Goal: Task Accomplishment & Management: Manage account settings

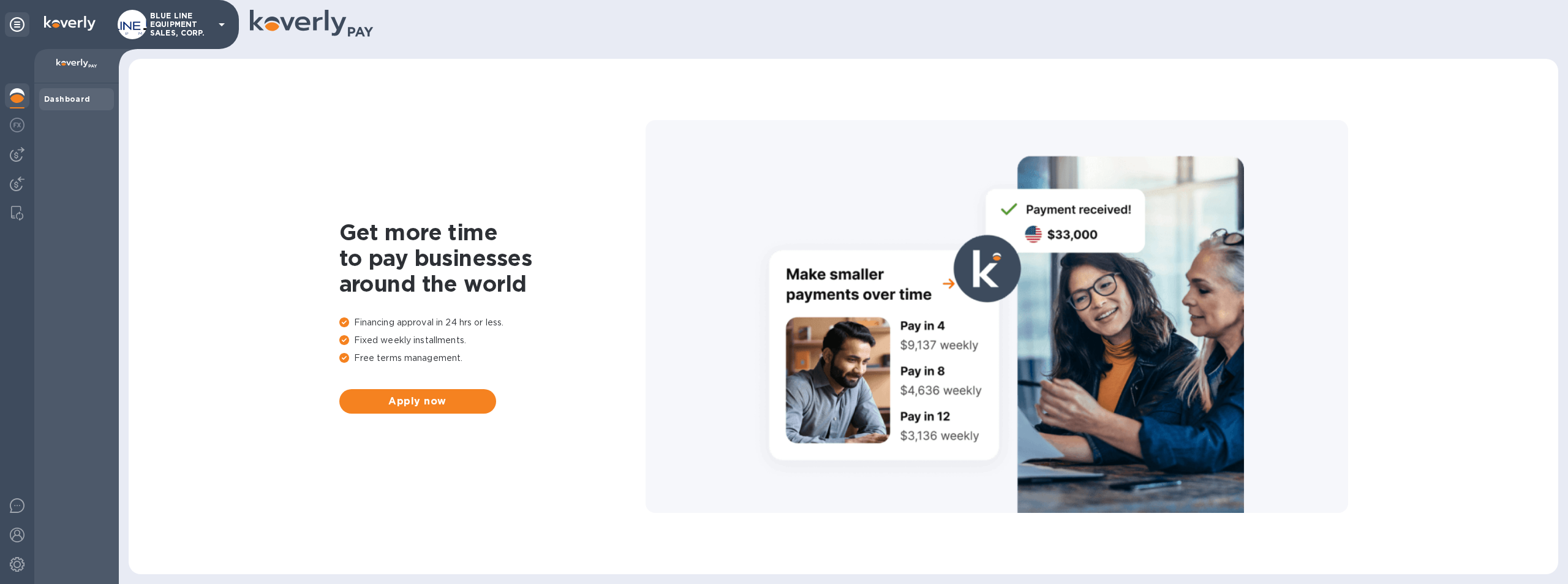
click at [161, 17] on p "BLUE LINE EQUIPMENT SALES, CORP." at bounding box center [181, 24] width 61 height 25
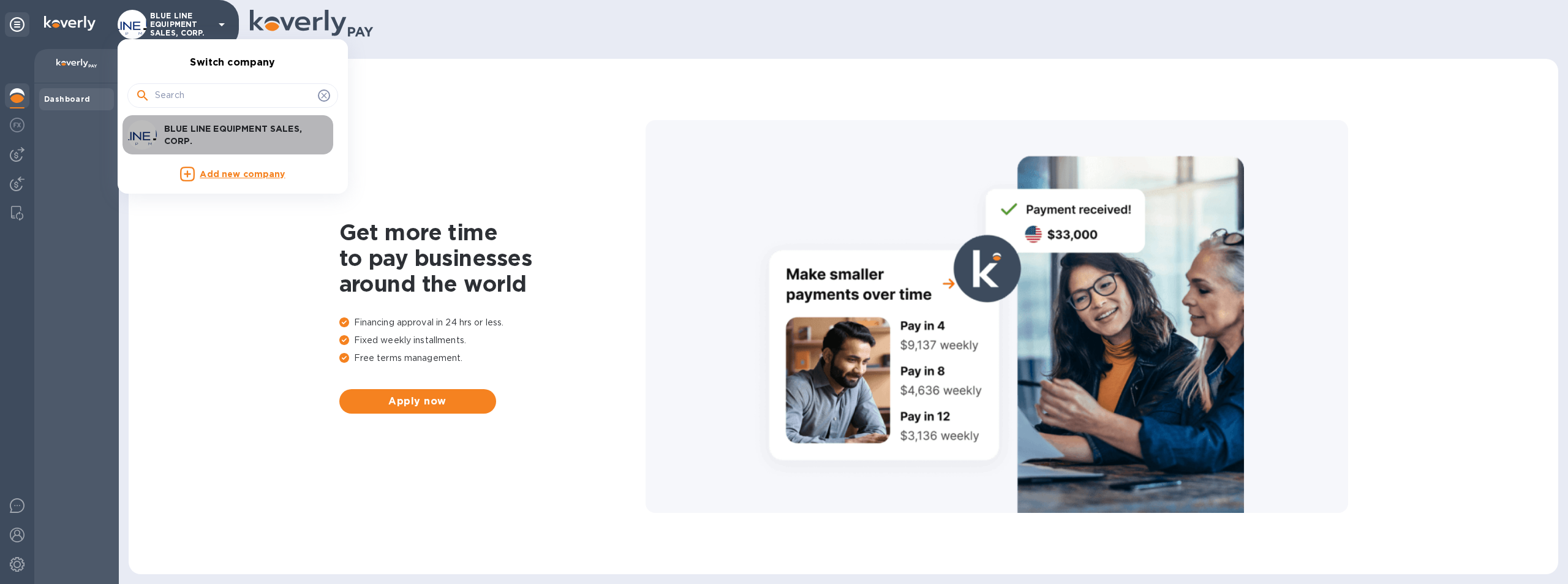
click at [204, 130] on p "BLUE LINE EQUIPMENT SALES, CORP." at bounding box center [241, 134] width 154 height 24
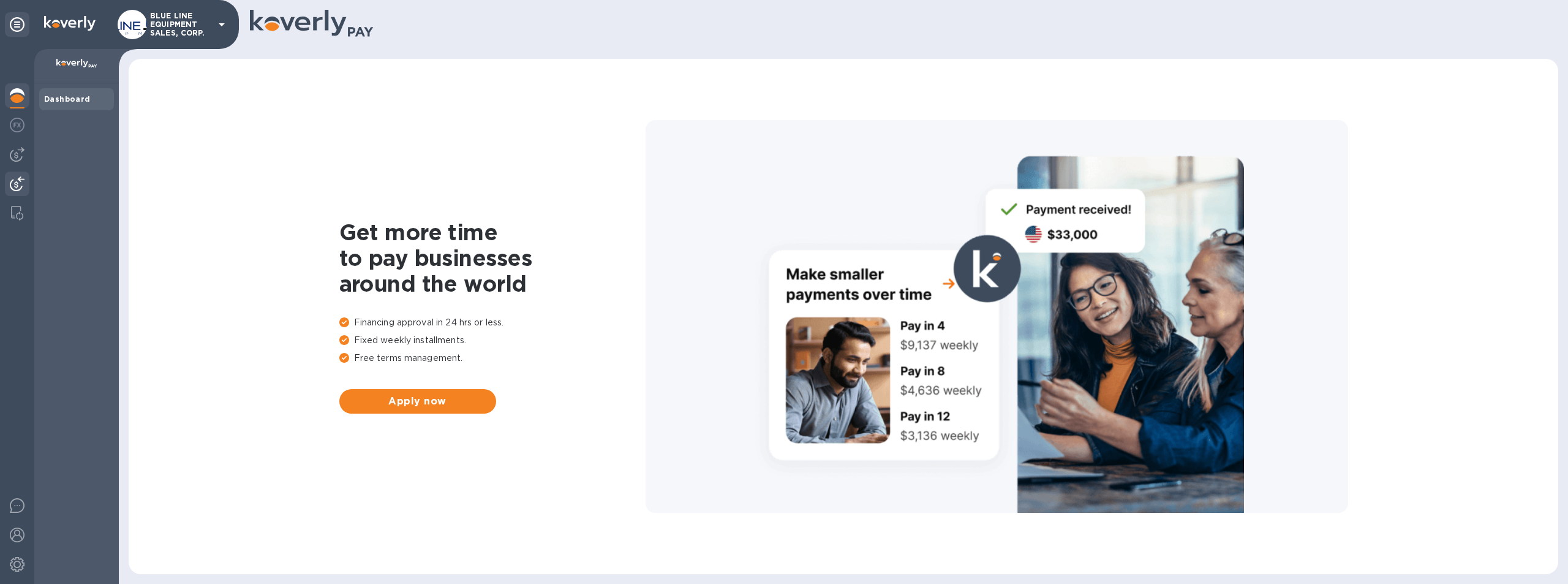
click at [13, 180] on img at bounding box center [17, 183] width 15 height 15
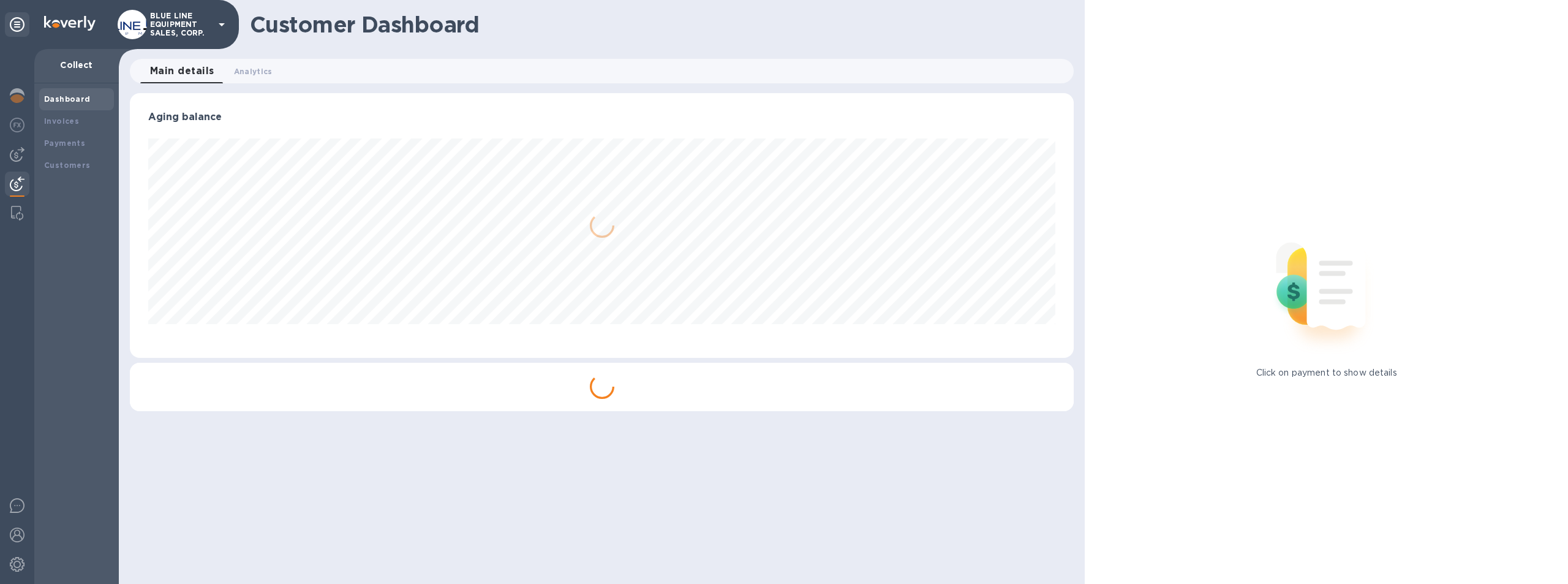
scroll to position [265, 944]
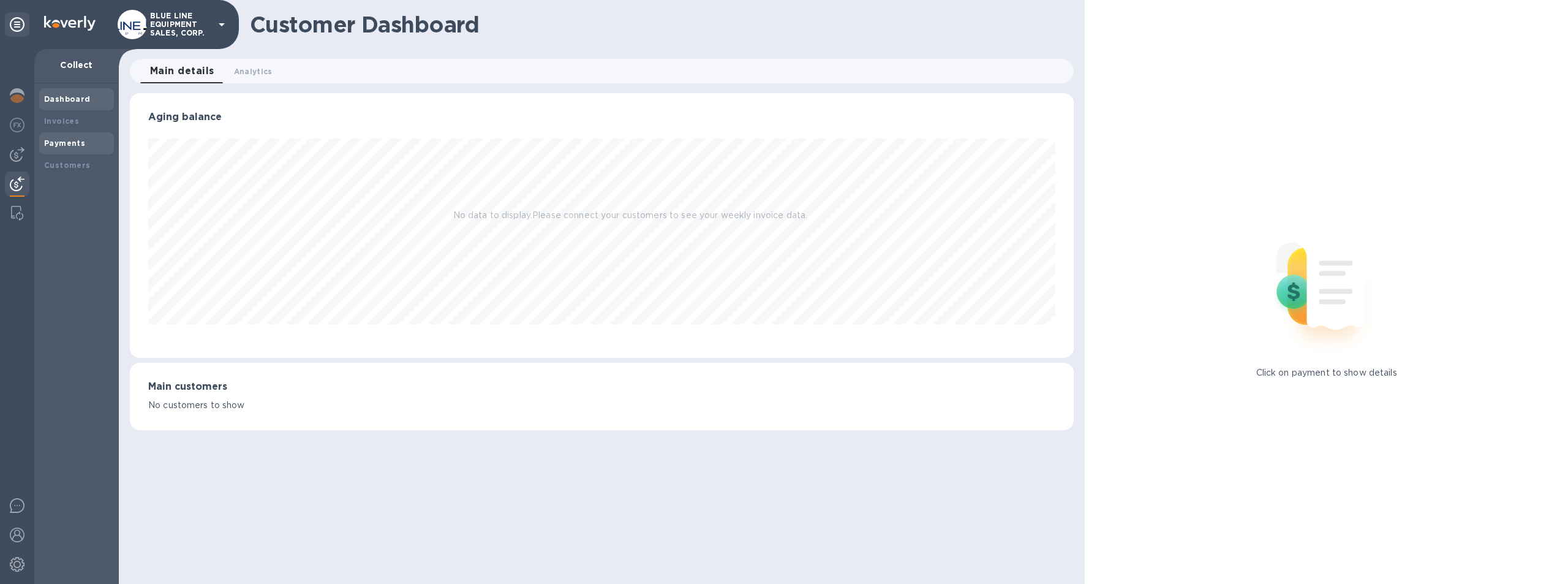
click at [60, 140] on b "Payments" at bounding box center [64, 143] width 41 height 9
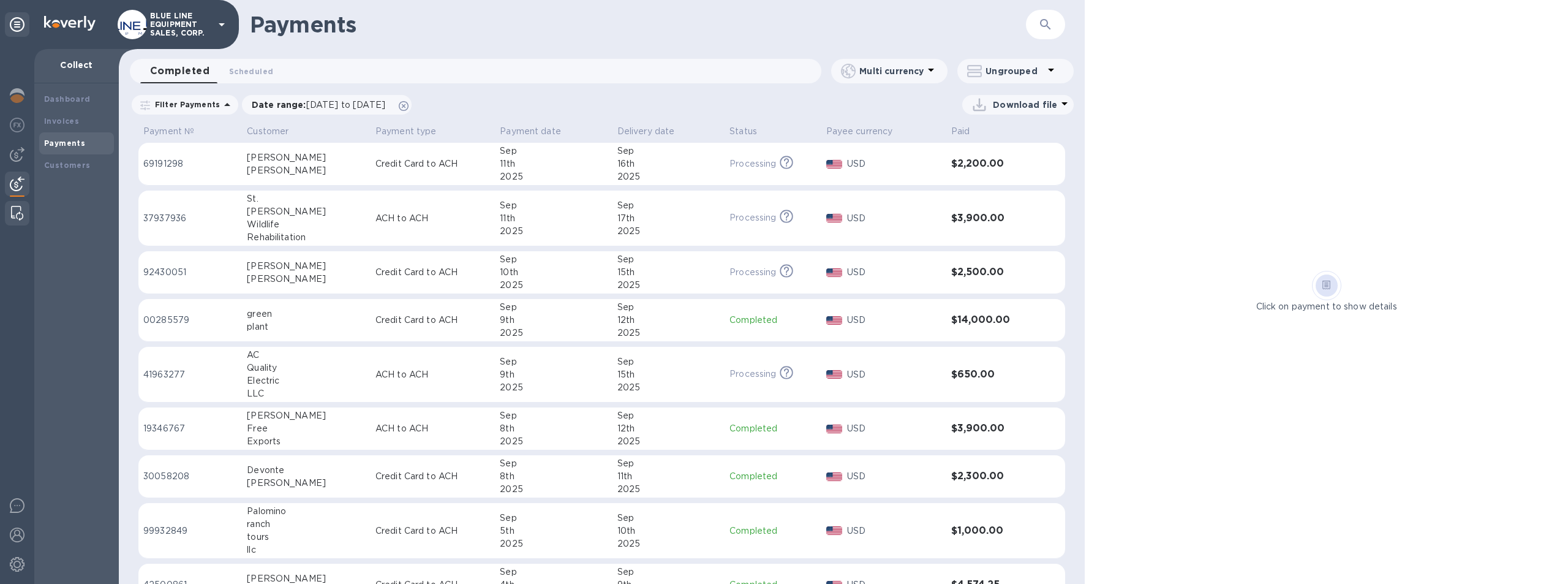
click at [15, 214] on img at bounding box center [17, 213] width 12 height 15
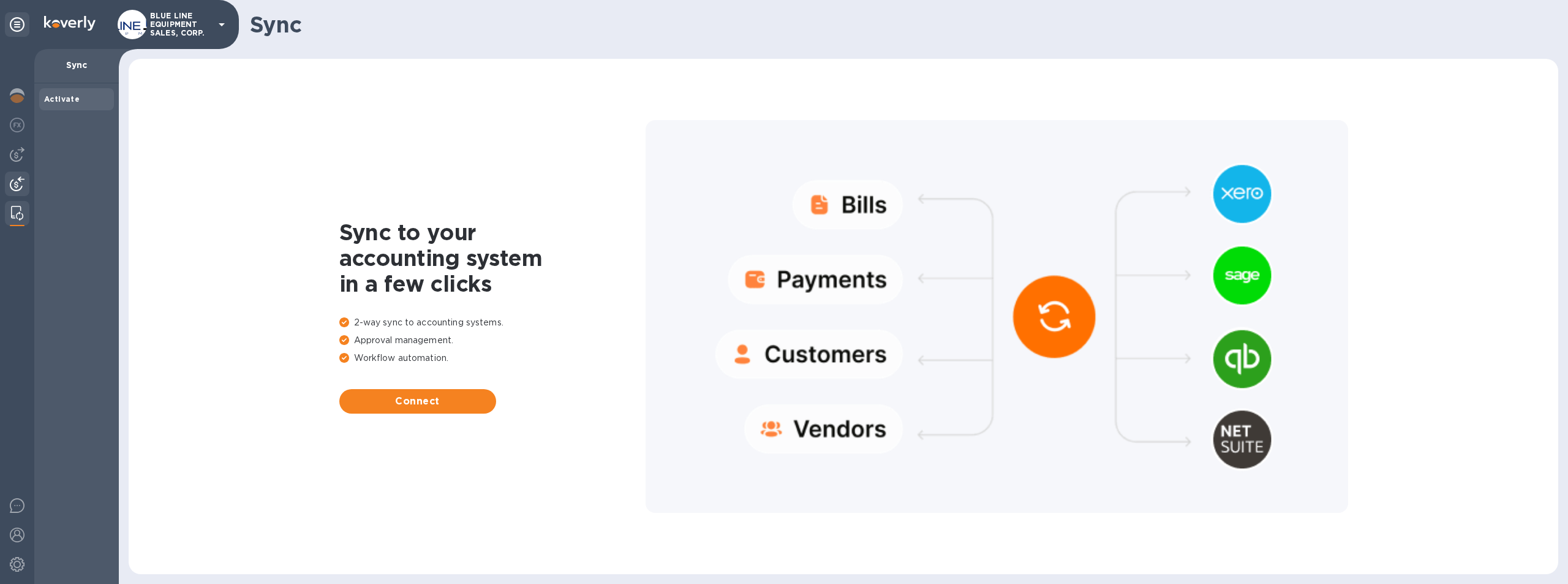
click at [14, 182] on img at bounding box center [17, 183] width 15 height 15
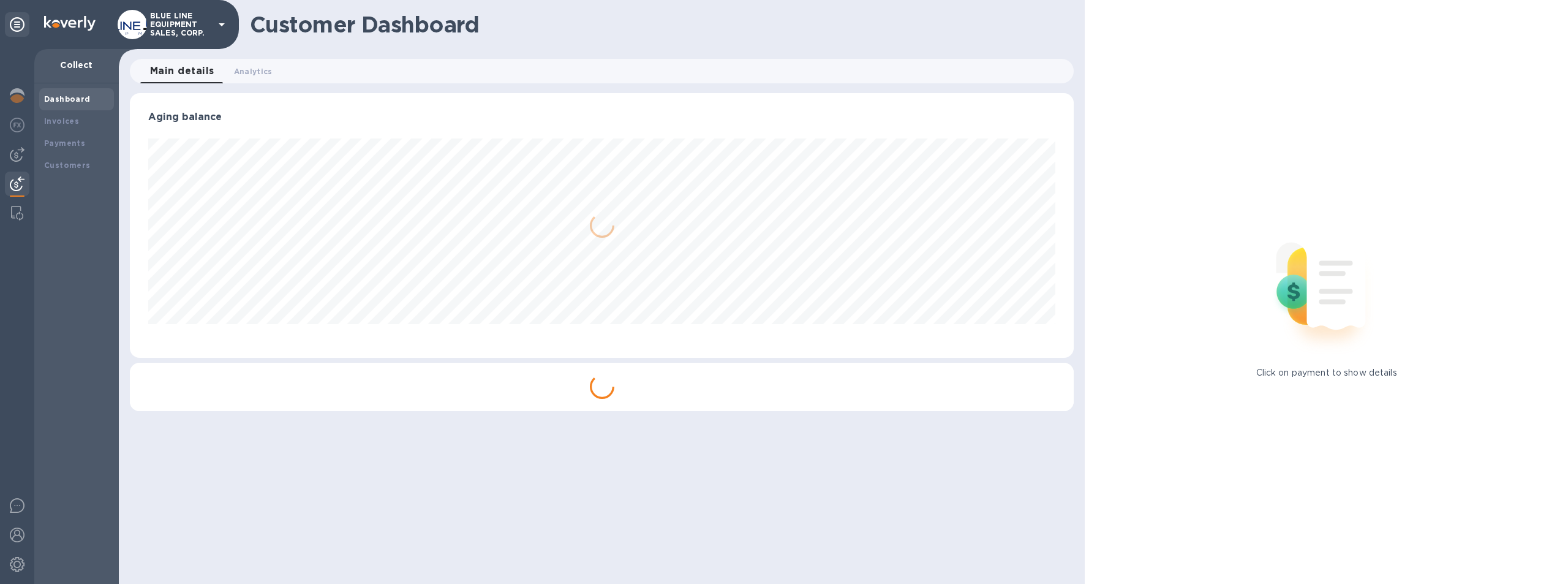
scroll to position [265, 944]
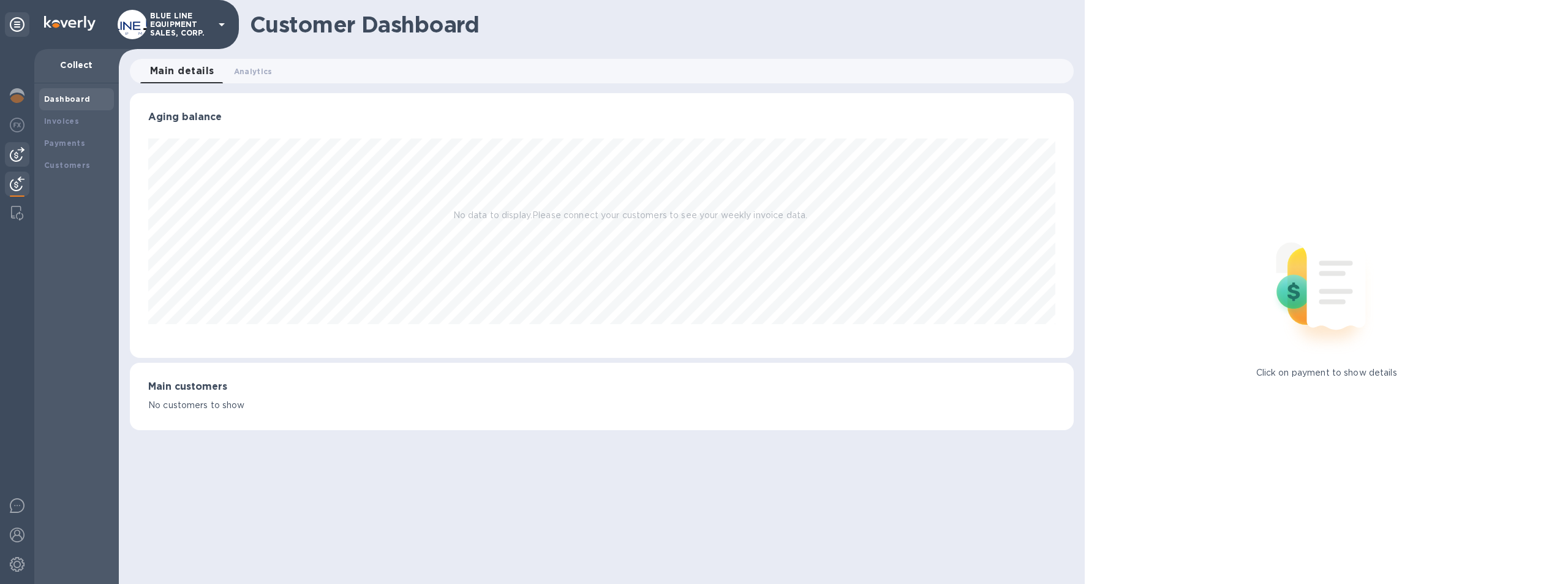
click at [14, 153] on img at bounding box center [17, 154] width 15 height 15
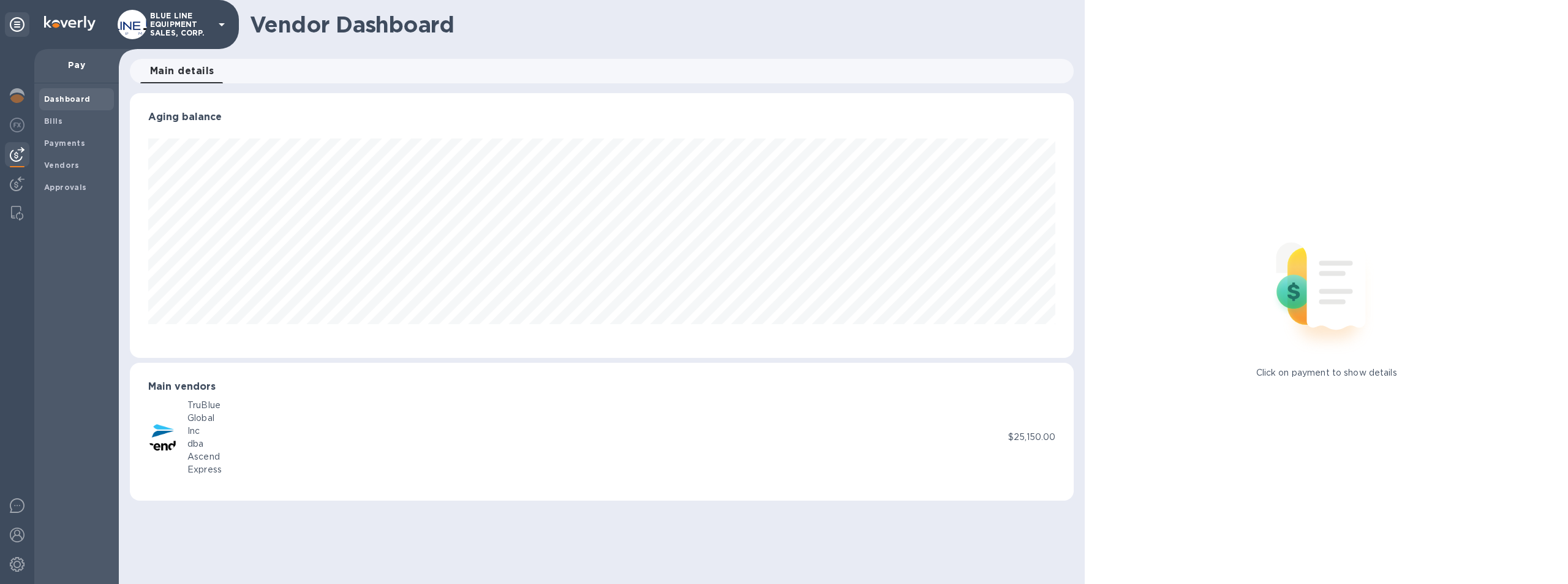
scroll to position [265, 944]
click at [17, 121] on img at bounding box center [17, 125] width 15 height 15
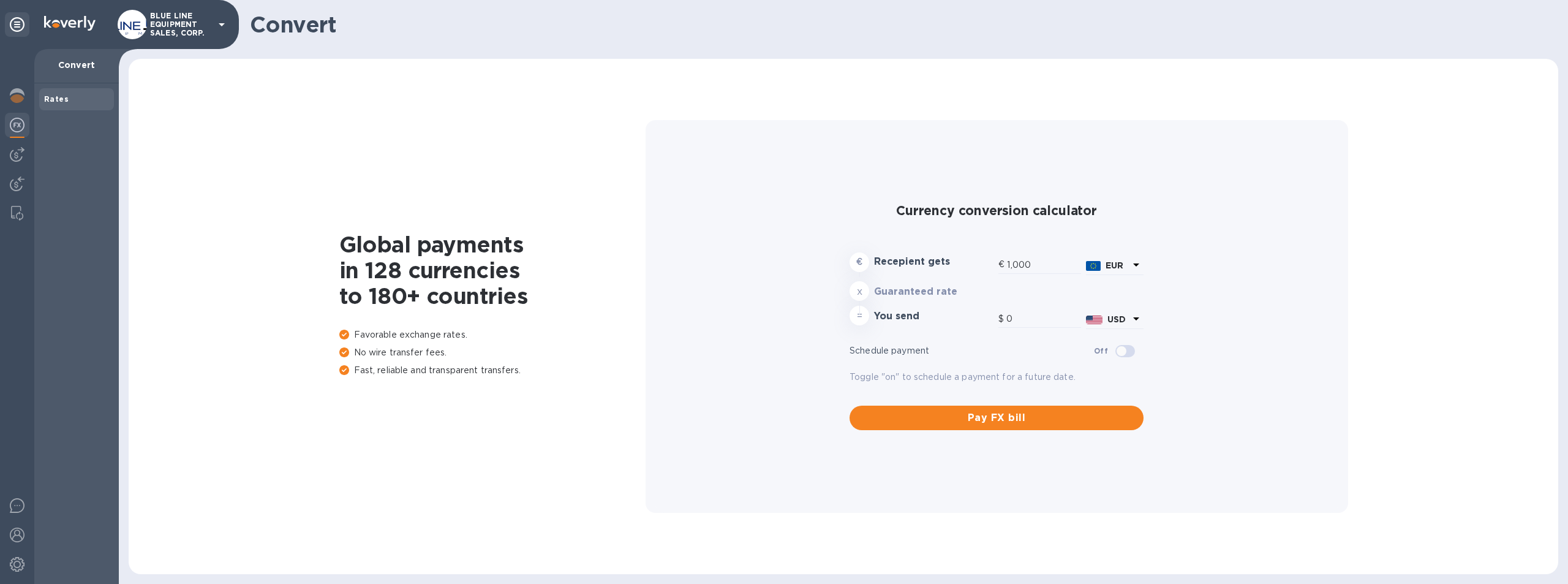
type input "1,178.28"
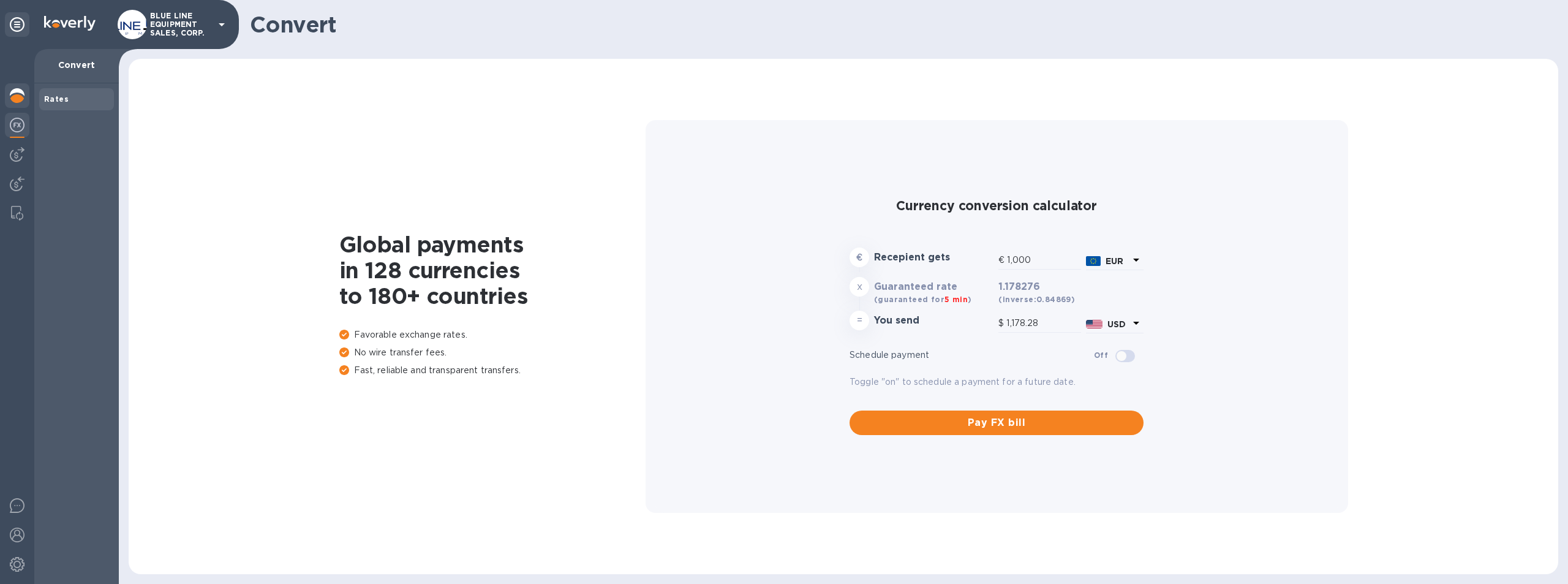
click at [16, 89] on img at bounding box center [17, 96] width 15 height 15
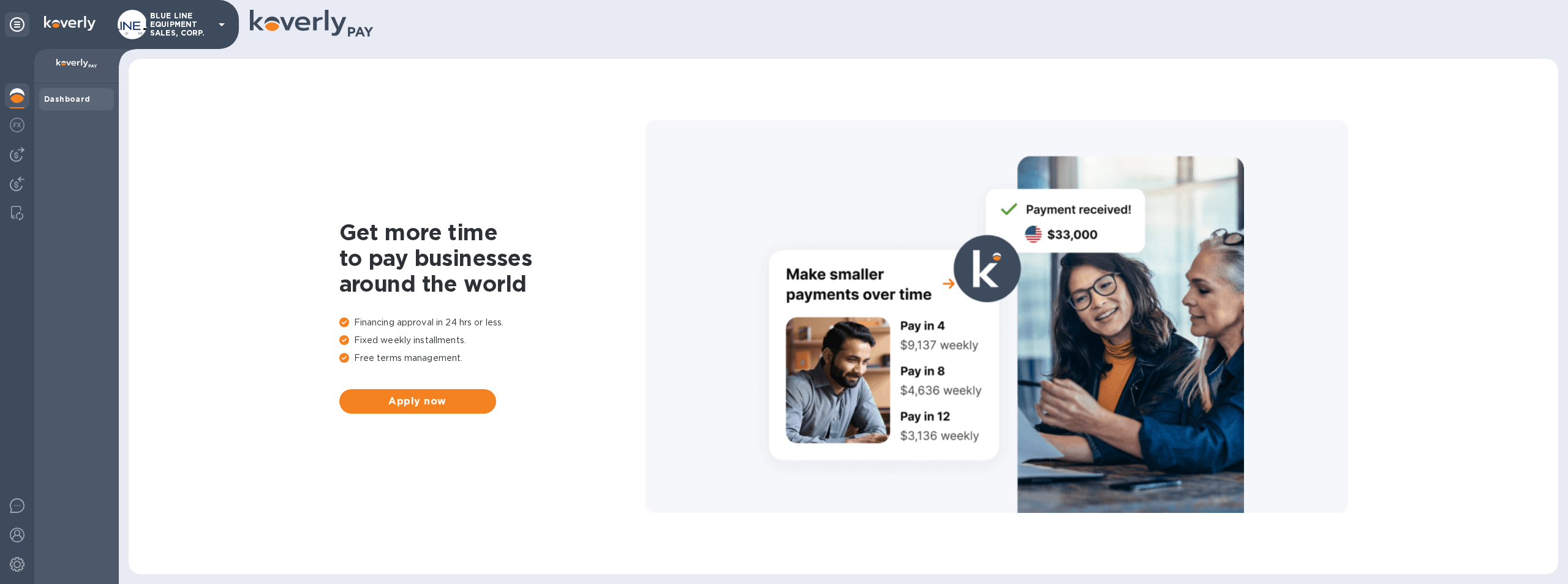
click at [169, 19] on p "BLUE LINE EQUIPMENT SALES, CORP." at bounding box center [181, 24] width 61 height 25
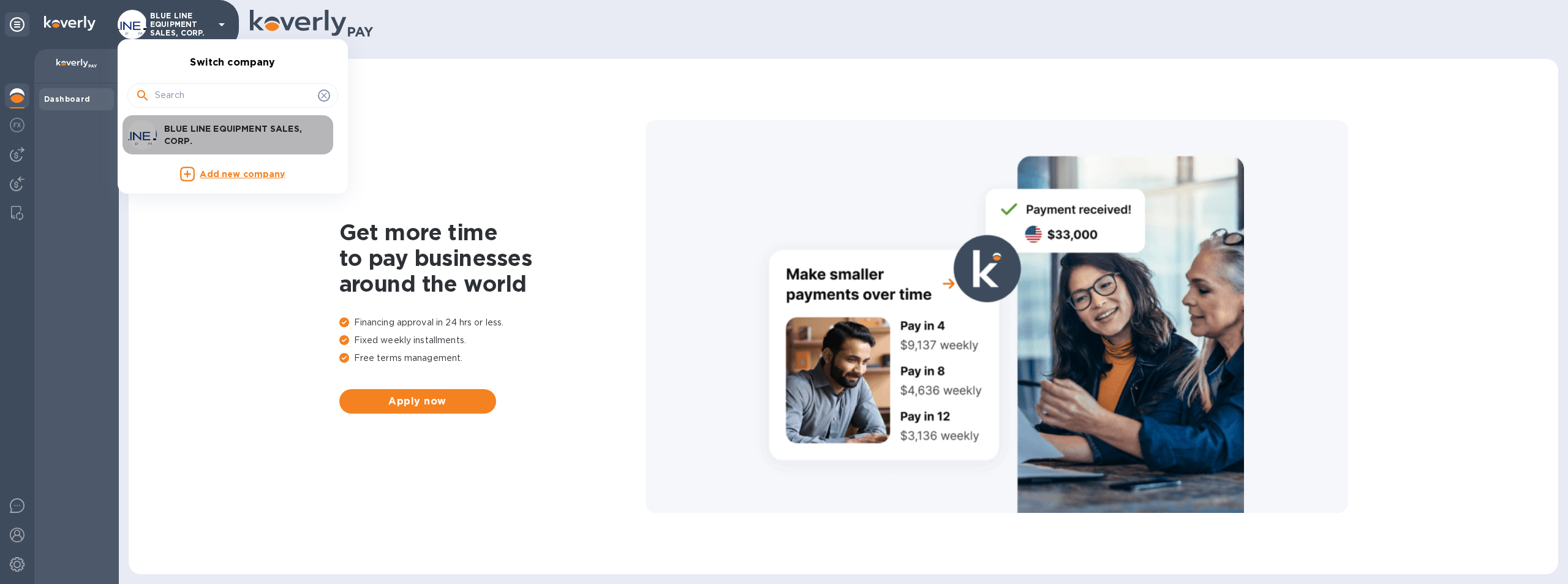
click at [225, 122] on p "BLUE LINE EQUIPMENT SALES, CORP." at bounding box center [241, 134] width 154 height 24
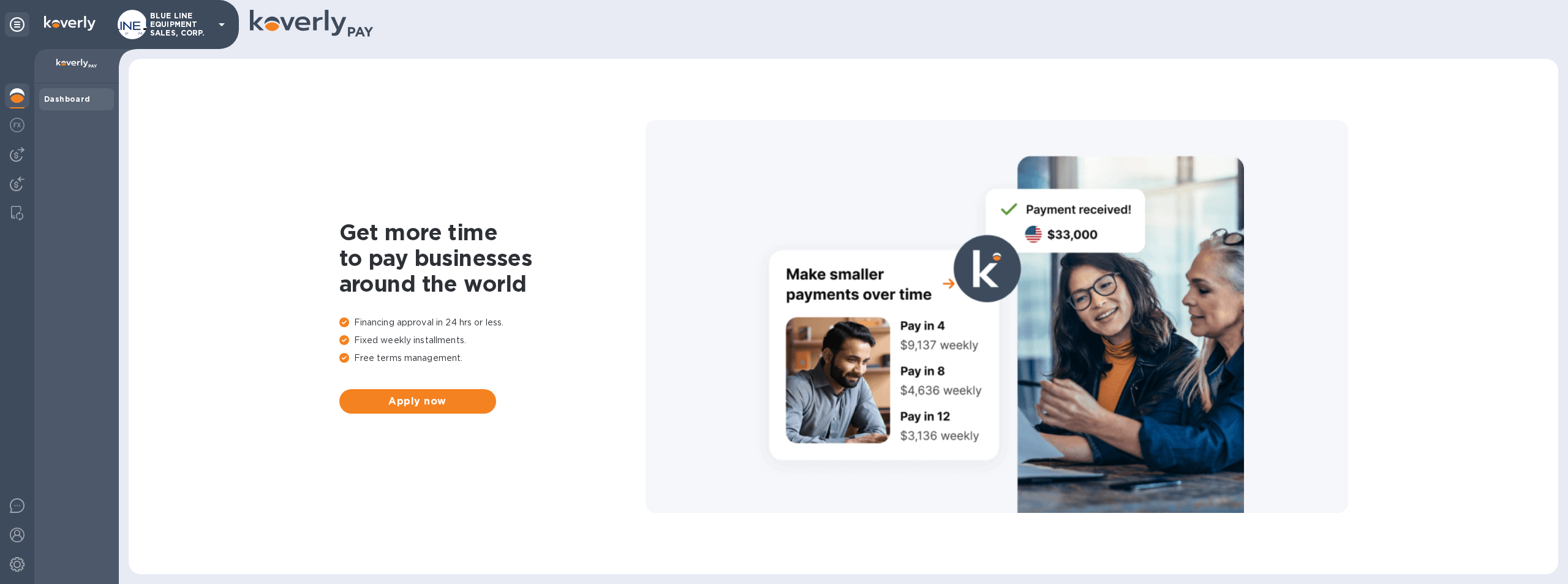
click at [80, 94] on b "Dashboard" at bounding box center [67, 99] width 46 height 9
click at [14, 23] on icon at bounding box center [17, 24] width 15 height 15
click at [15, 27] on icon at bounding box center [17, 24] width 15 height 15
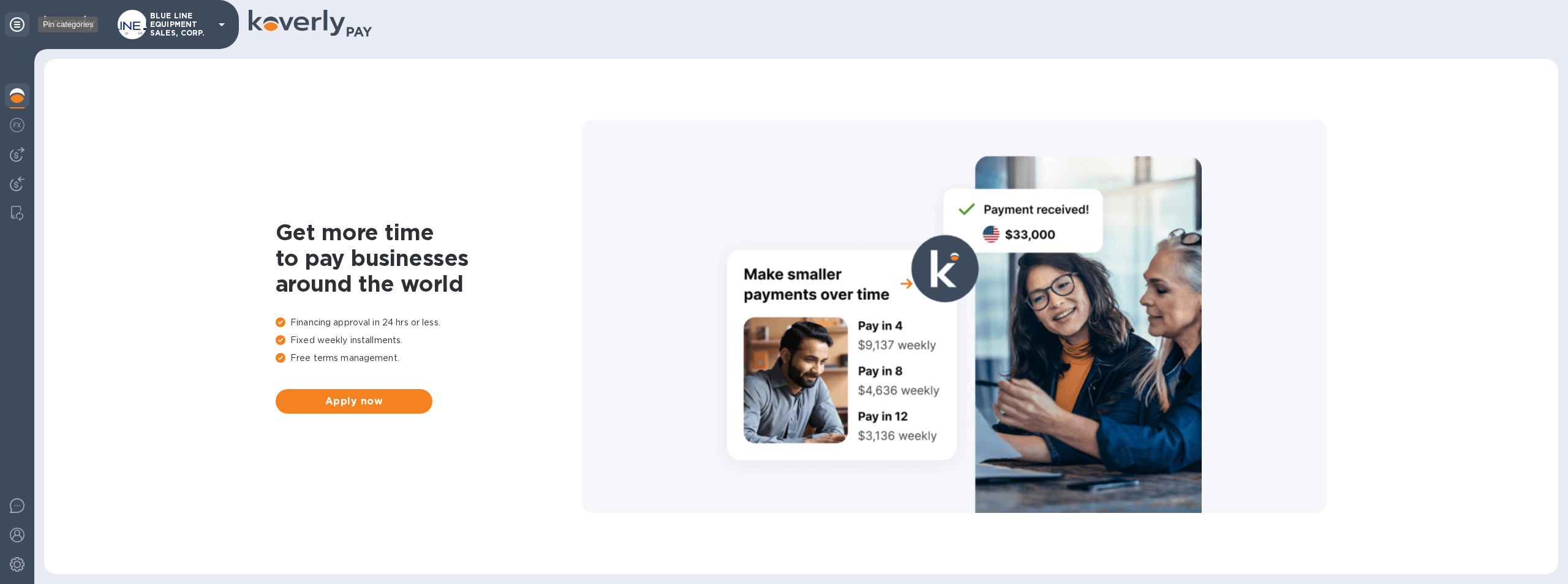
click at [17, 28] on icon at bounding box center [17, 24] width 15 height 15
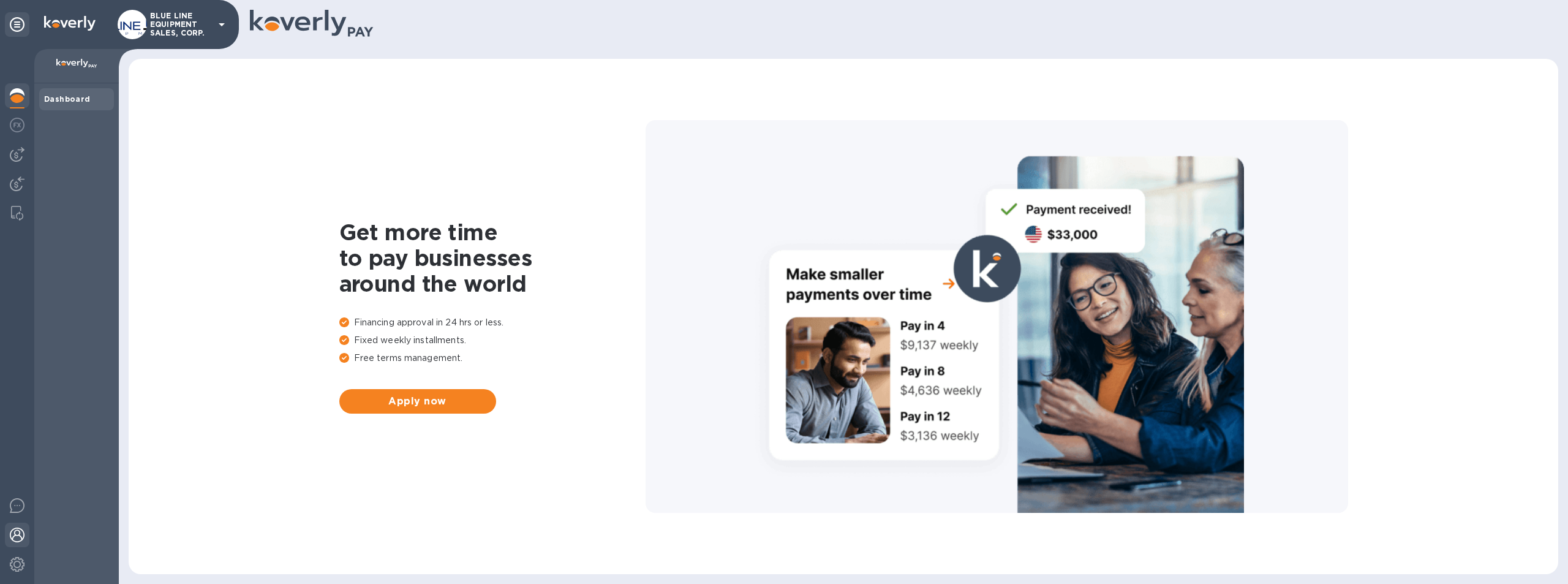
click at [15, 534] on img at bounding box center [17, 534] width 15 height 15
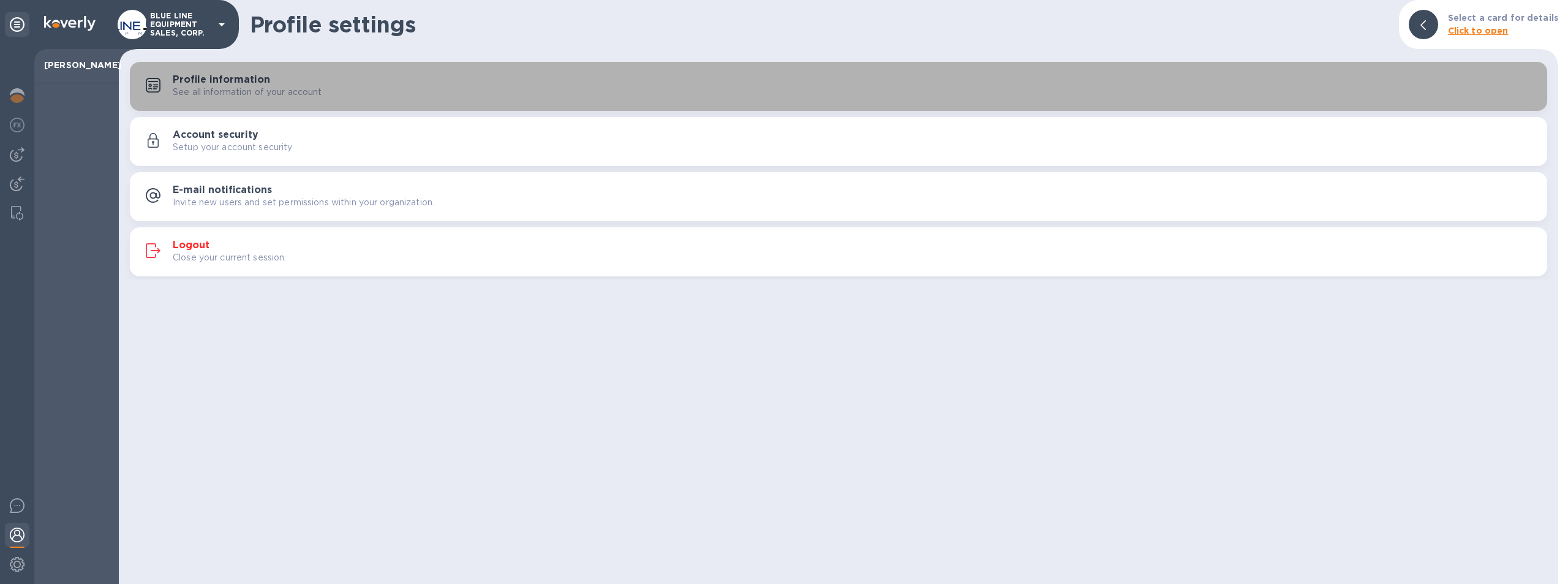
click at [240, 82] on h3 "Profile information" at bounding box center [221, 80] width 97 height 11
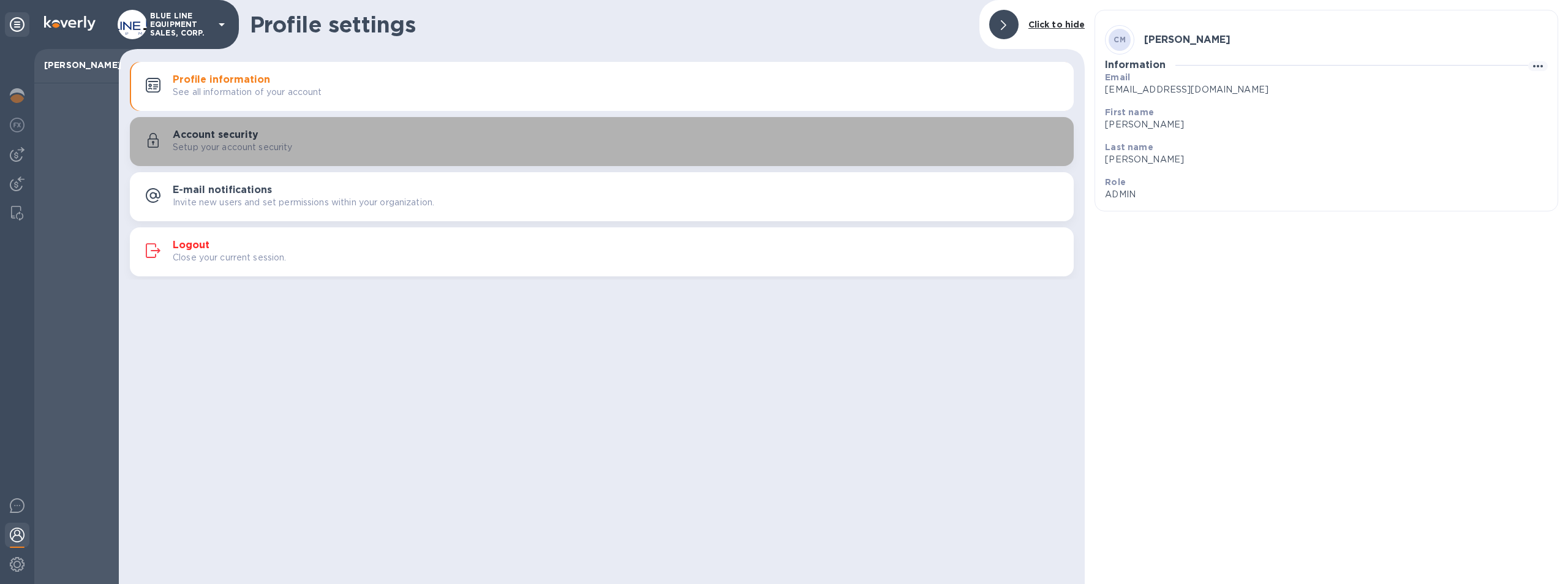
click at [227, 133] on h3 "Account security" at bounding box center [215, 135] width 86 height 11
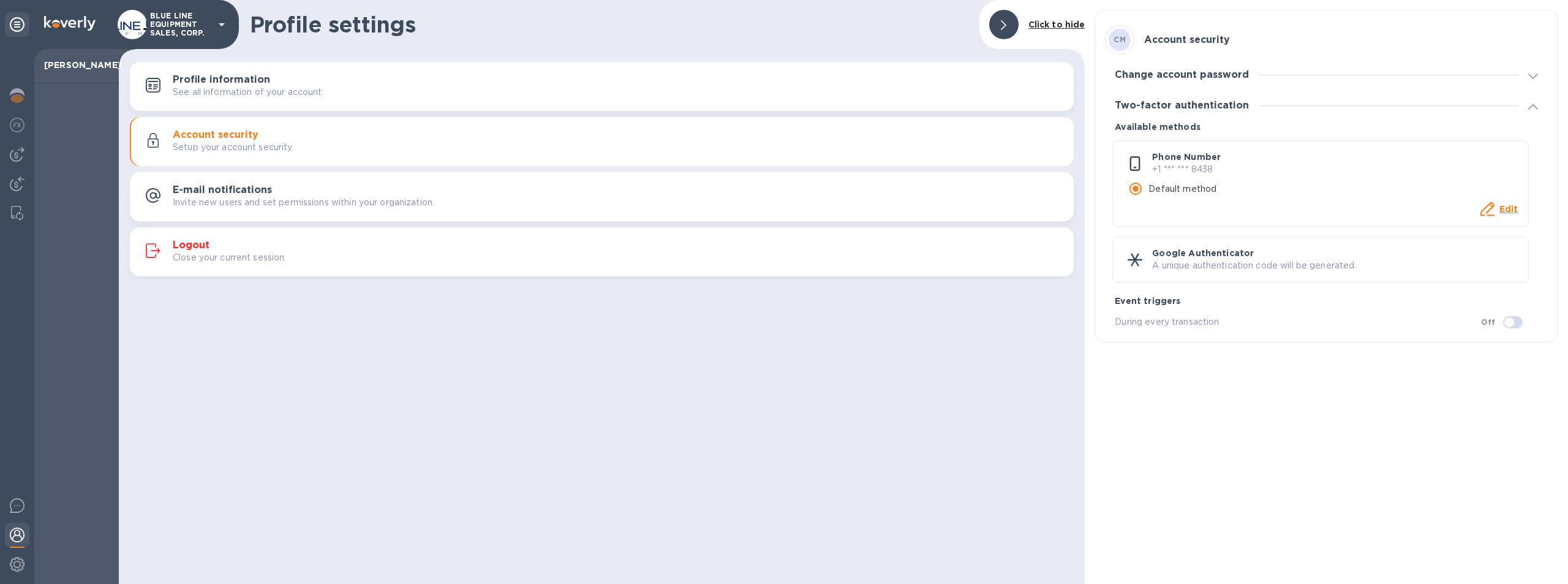
click at [234, 80] on h3 "Profile information" at bounding box center [221, 80] width 97 height 11
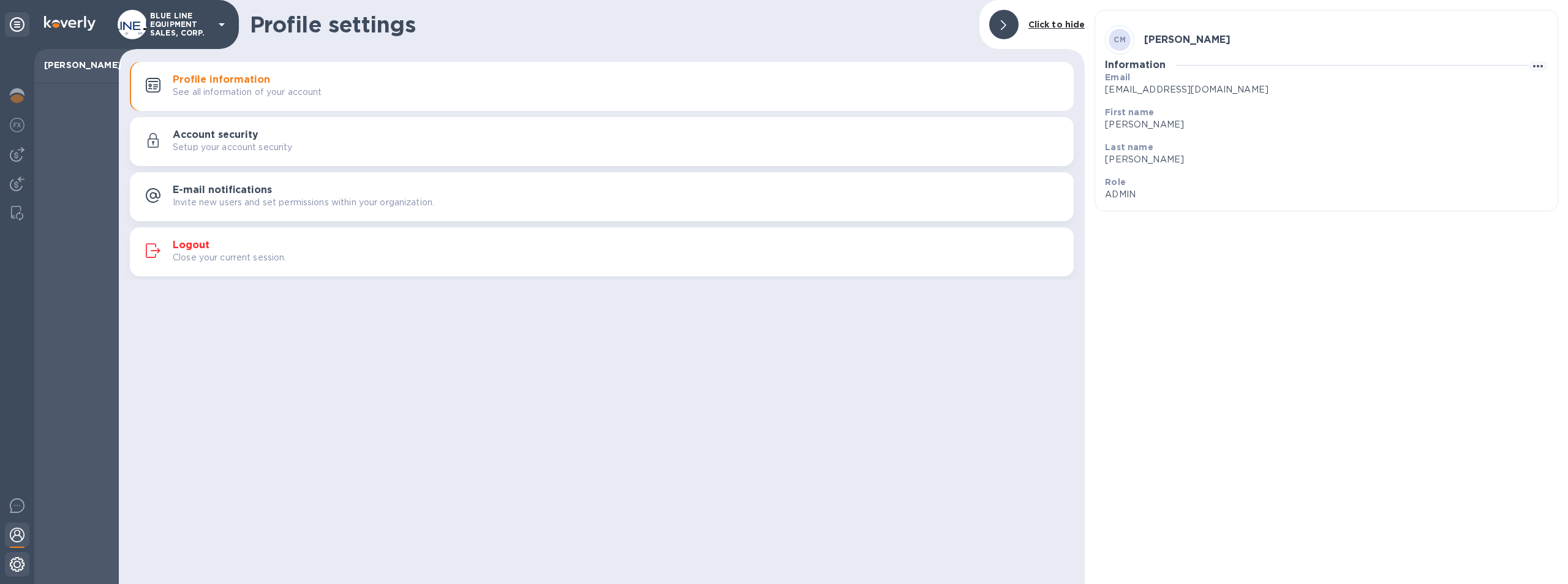
click at [15, 562] on img at bounding box center [17, 564] width 15 height 15
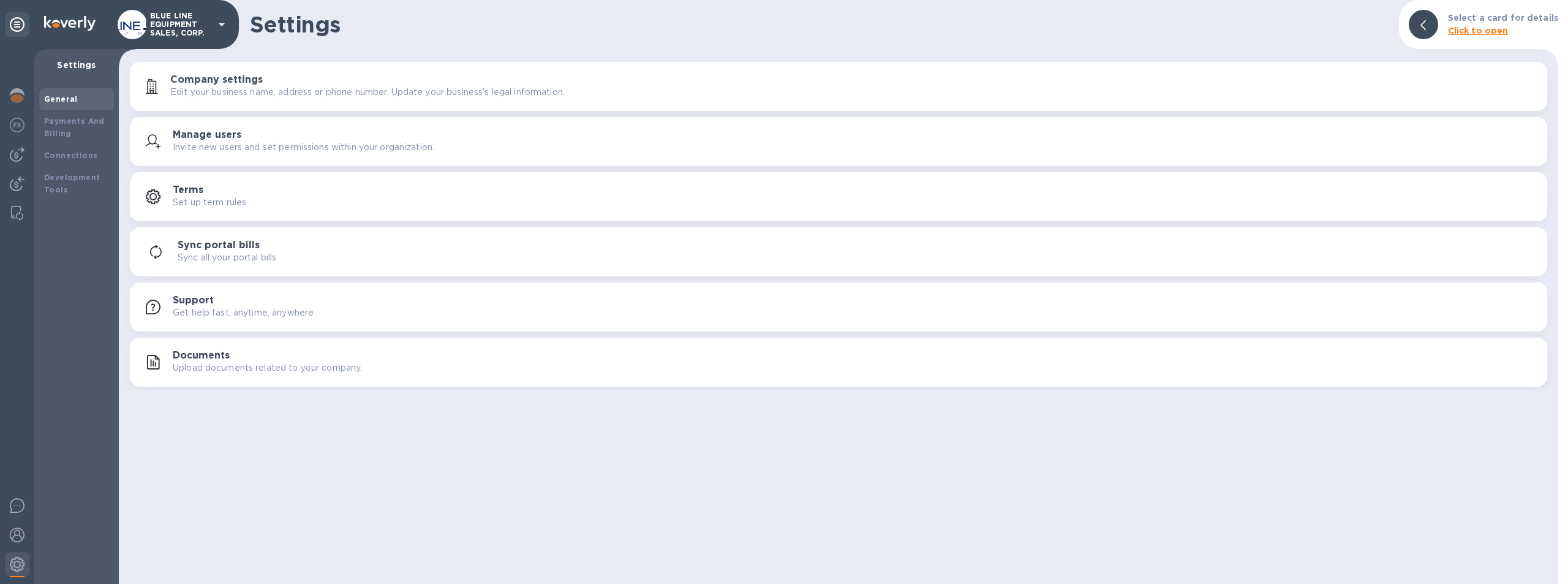
click at [264, 80] on div "Company settings Edit your business name, address or phone number. Update your …" at bounding box center [853, 86] width 1367 height 24
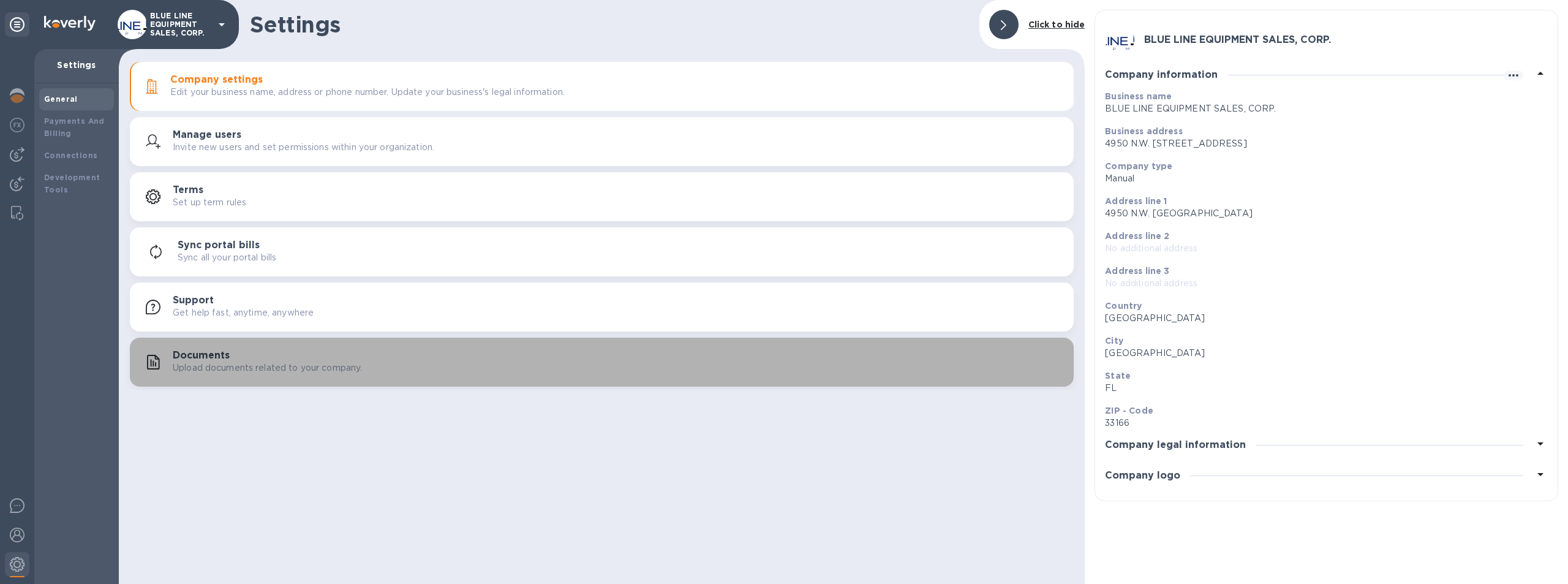
click at [270, 364] on p "Upload documents related to your company." at bounding box center [267, 368] width 189 height 13
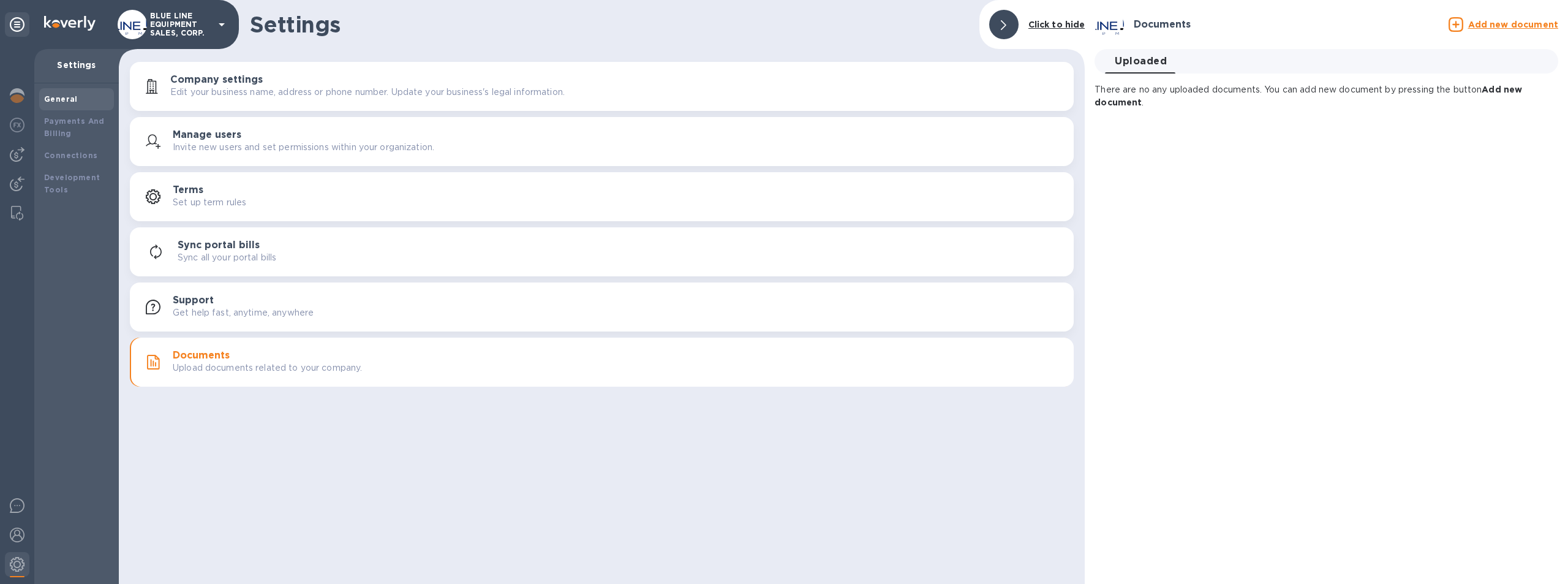
click at [251, 307] on p "Get help fast, anytime, anywhere" at bounding box center [243, 313] width 141 height 13
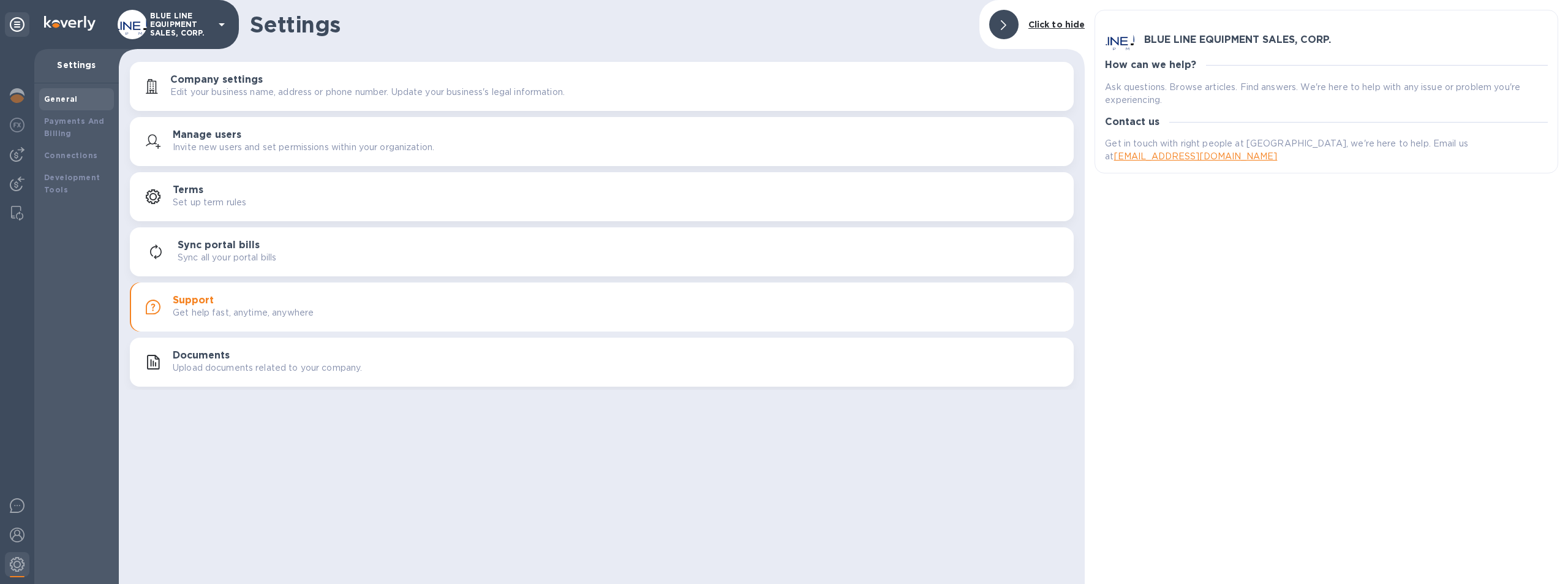
click at [239, 251] on p "Sync all your portal bills" at bounding box center [227, 257] width 99 height 13
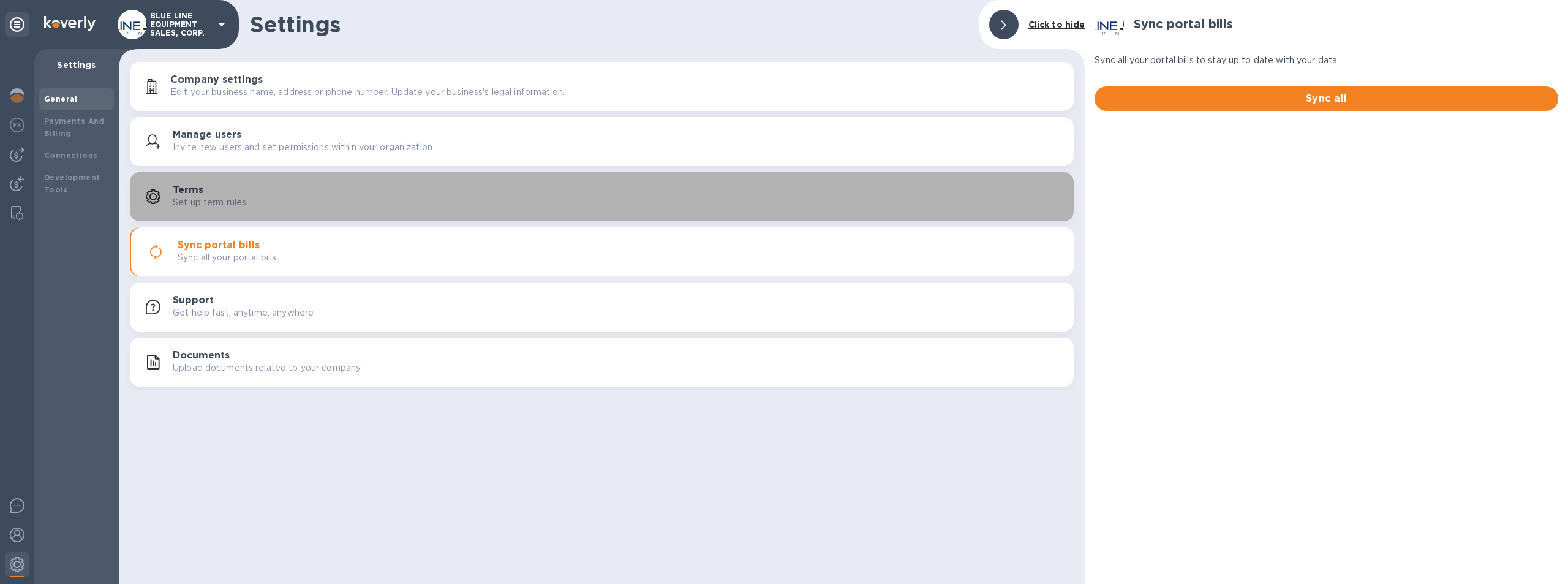
click at [224, 194] on div "Terms Set up term rules" at bounding box center [618, 197] width 892 height 24
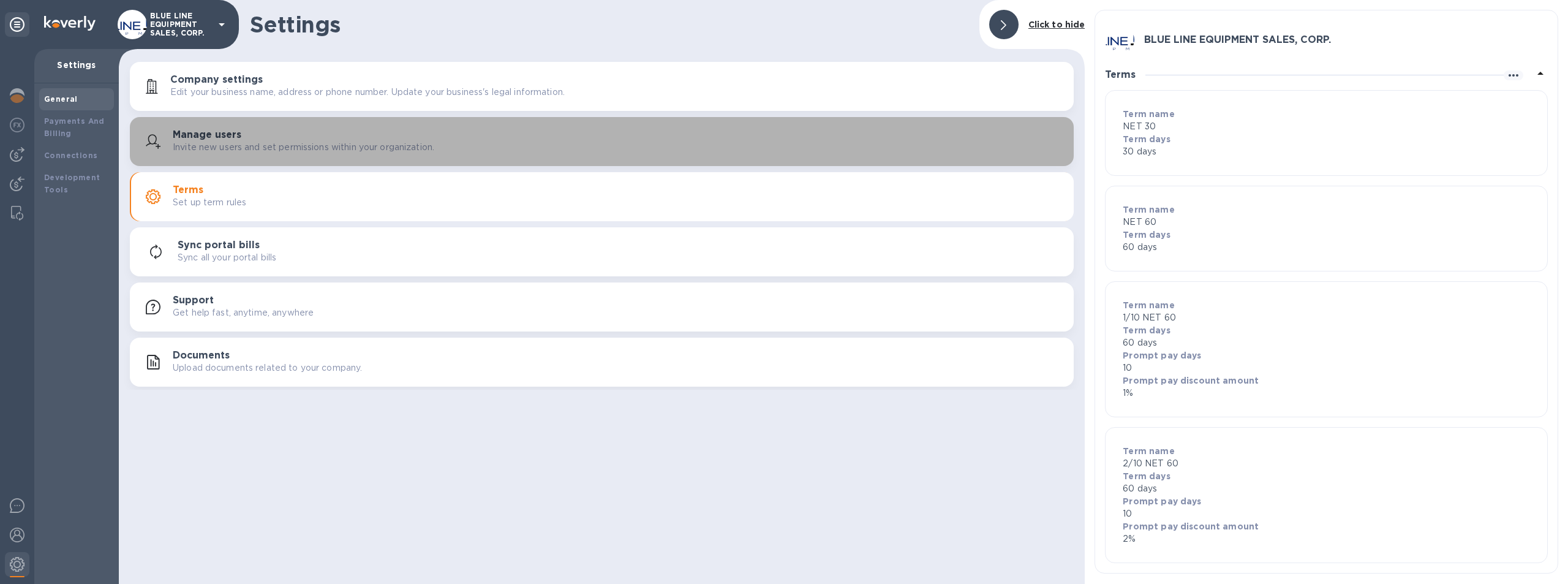
click at [215, 129] on h3 "Manage users" at bounding box center [207, 135] width 69 height 11
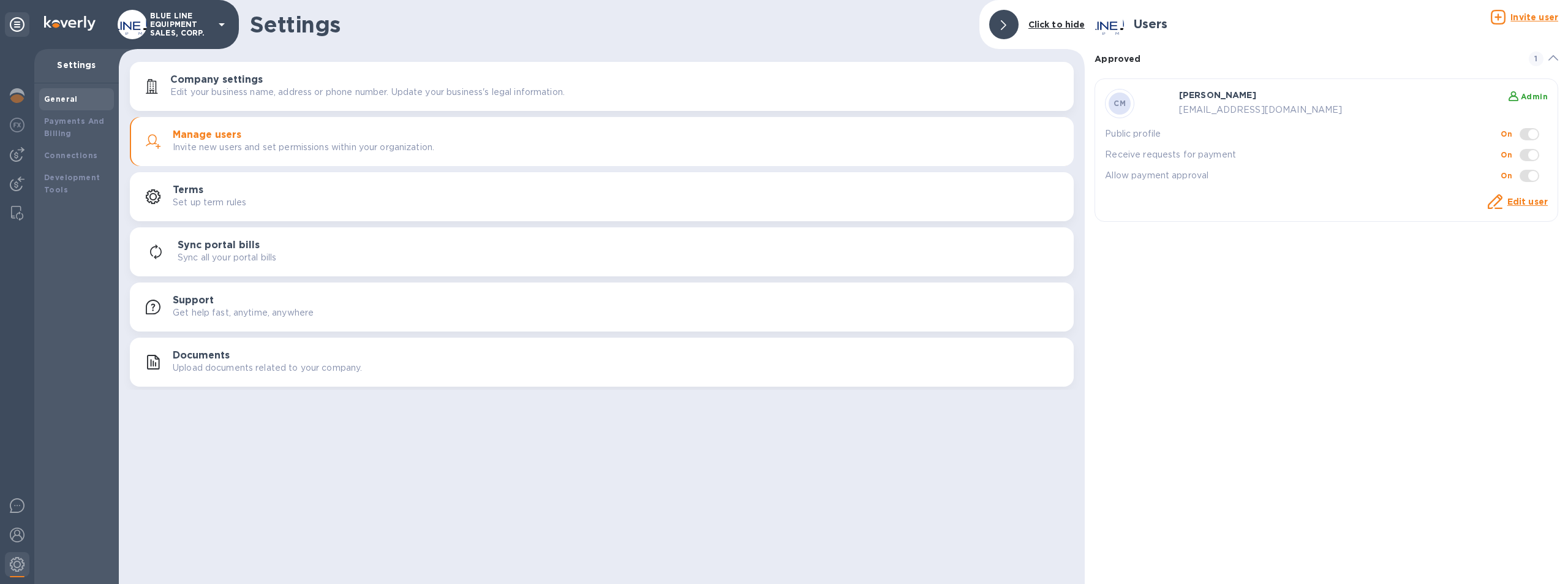
click at [246, 81] on h3 "Company settings" at bounding box center [216, 80] width 92 height 11
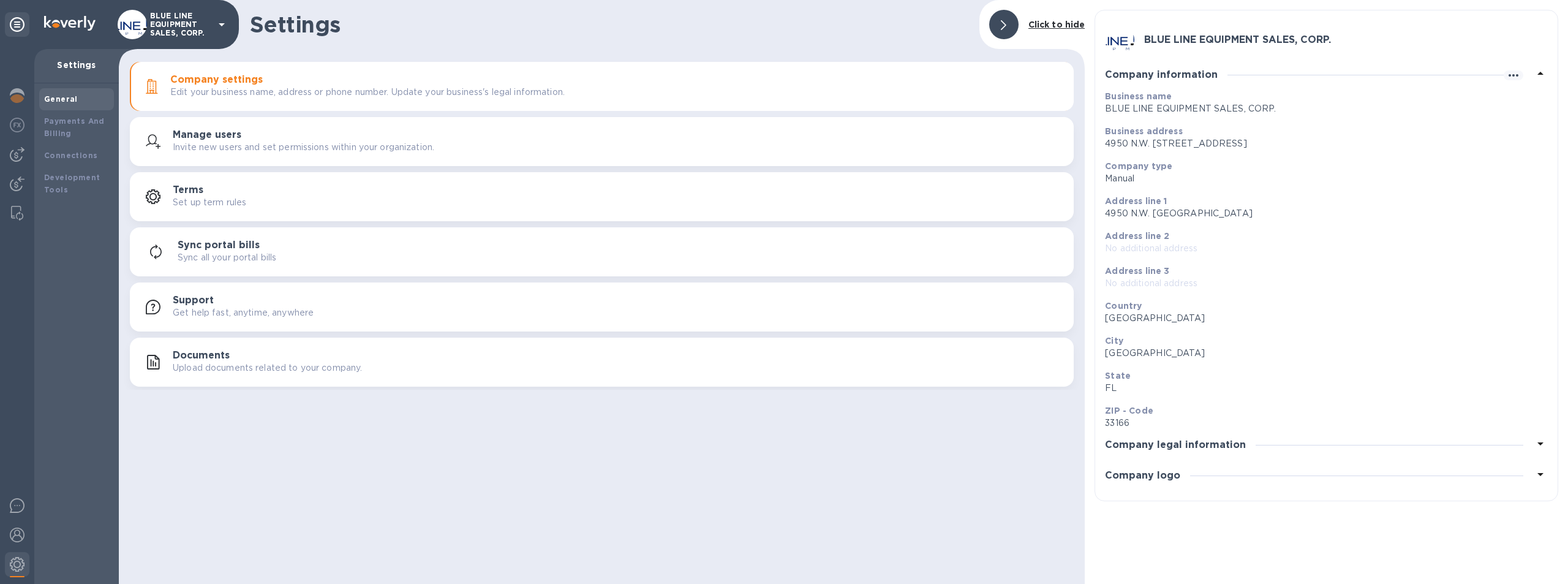
click at [1543, 443] on icon at bounding box center [1541, 443] width 6 height 3
click at [1542, 103] on icon at bounding box center [1541, 104] width 15 height 15
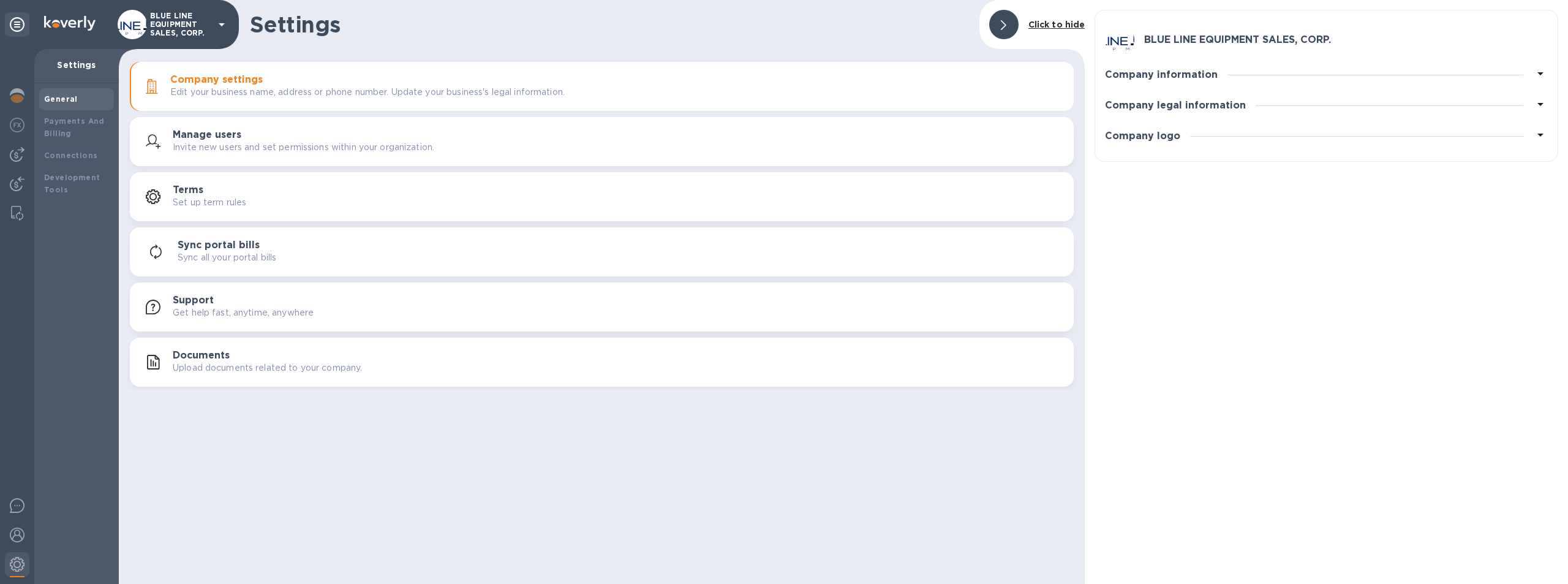
click at [1265, 77] on div "Company information" at bounding box center [1326, 75] width 443 height 31
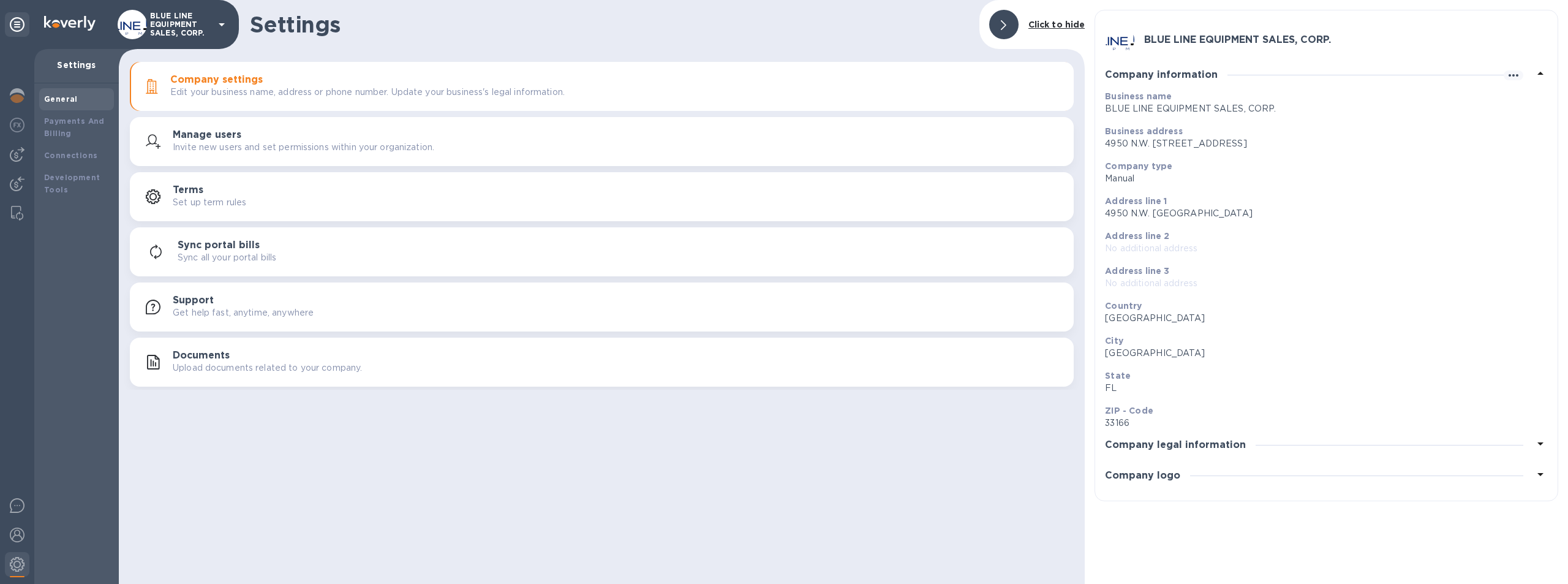
click at [79, 57] on div "Settings" at bounding box center [76, 66] width 85 height 34
click at [69, 94] on div "General" at bounding box center [76, 99] width 65 height 12
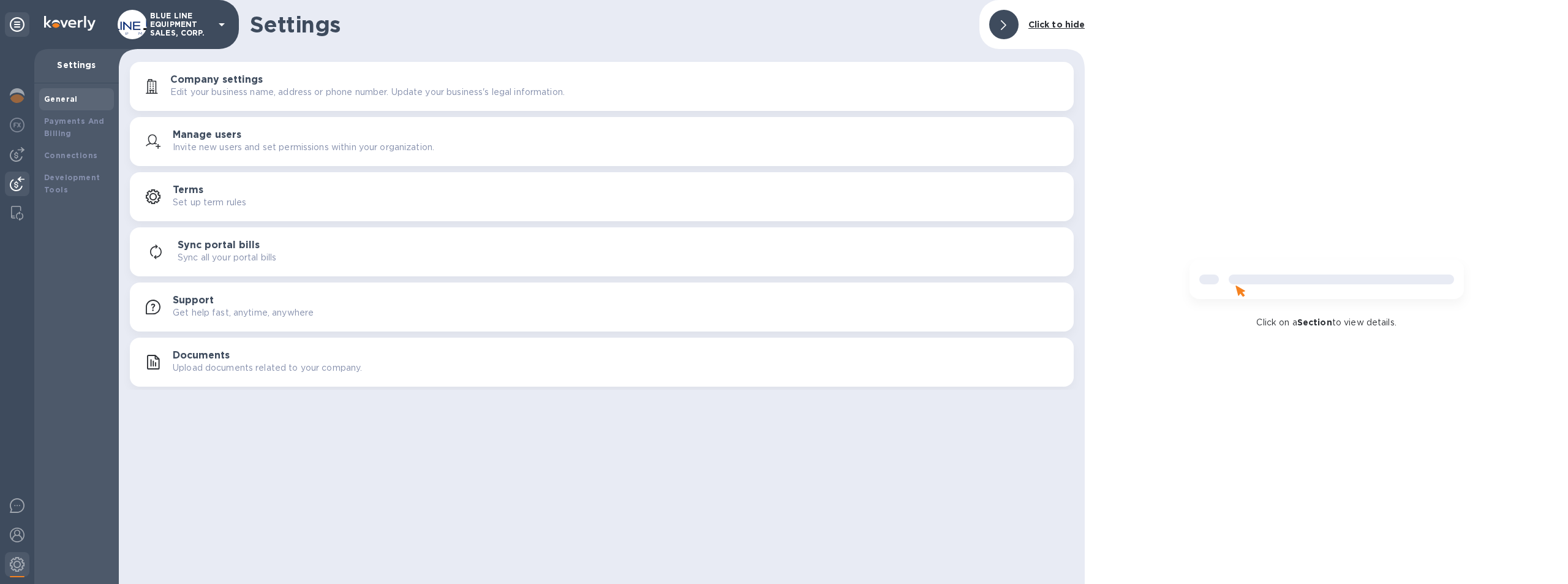
click at [15, 180] on img at bounding box center [17, 183] width 15 height 15
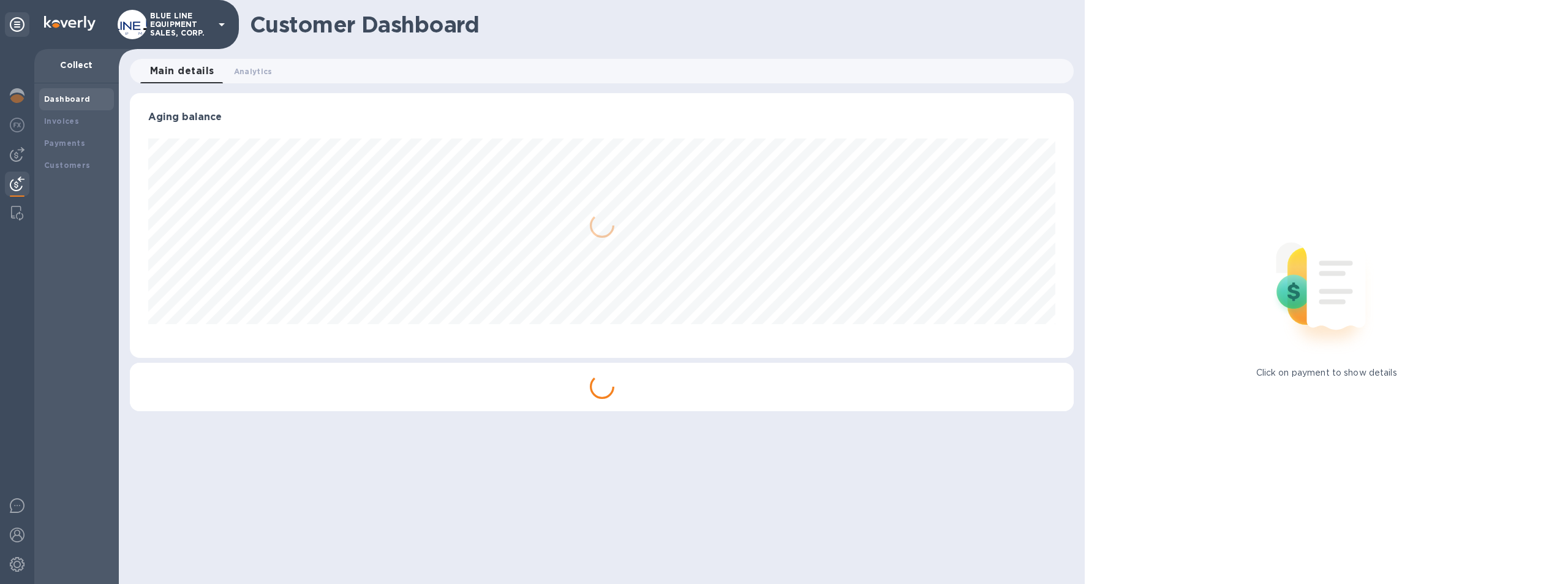
scroll to position [265, 944]
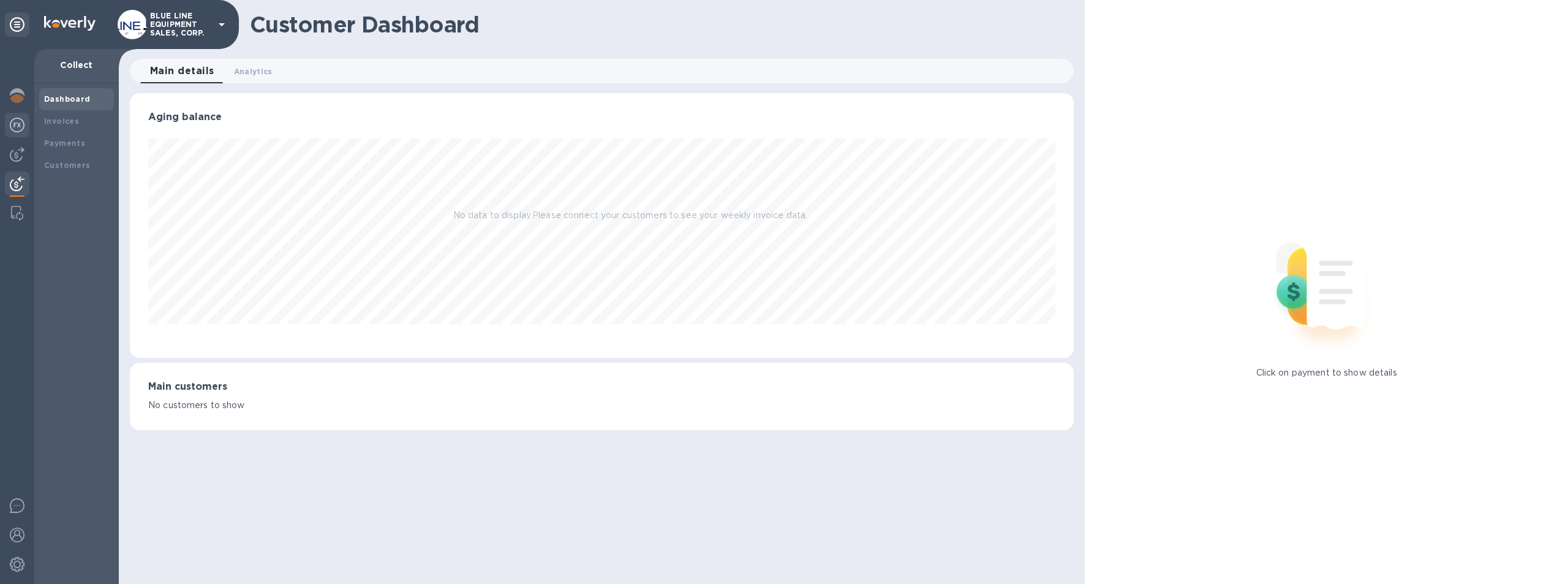
click at [16, 120] on img at bounding box center [17, 125] width 15 height 15
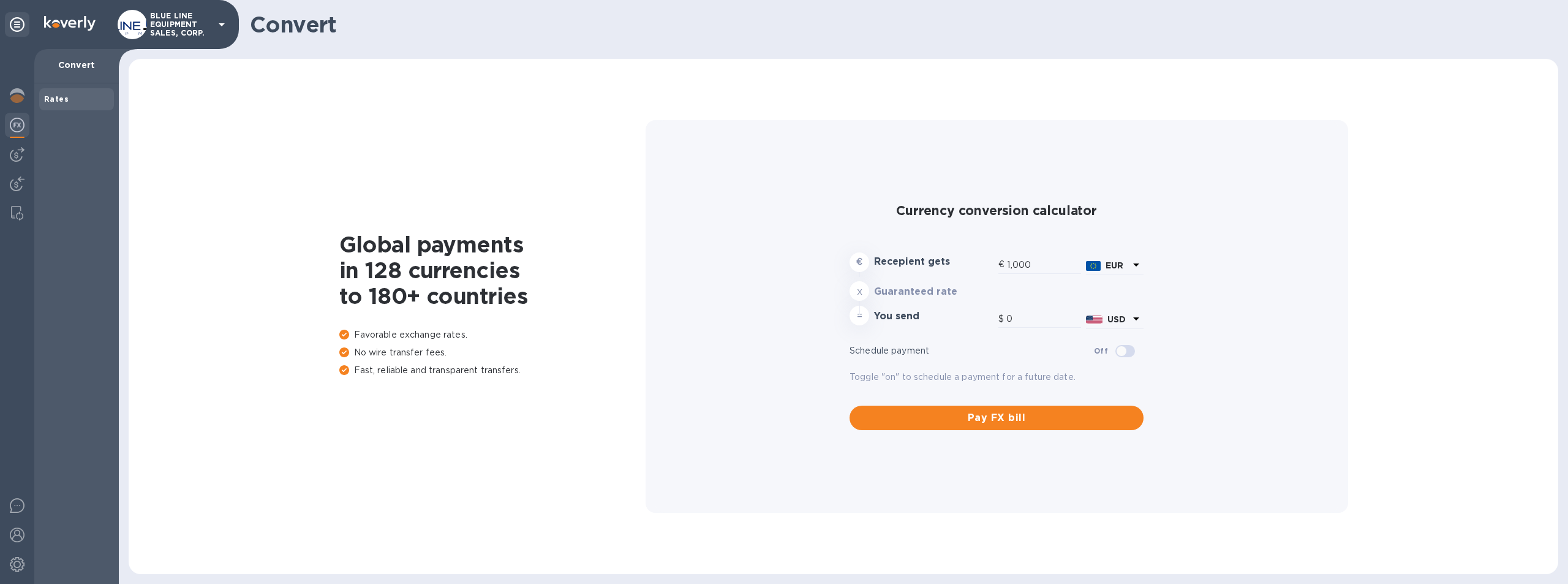
type input "1,178.18"
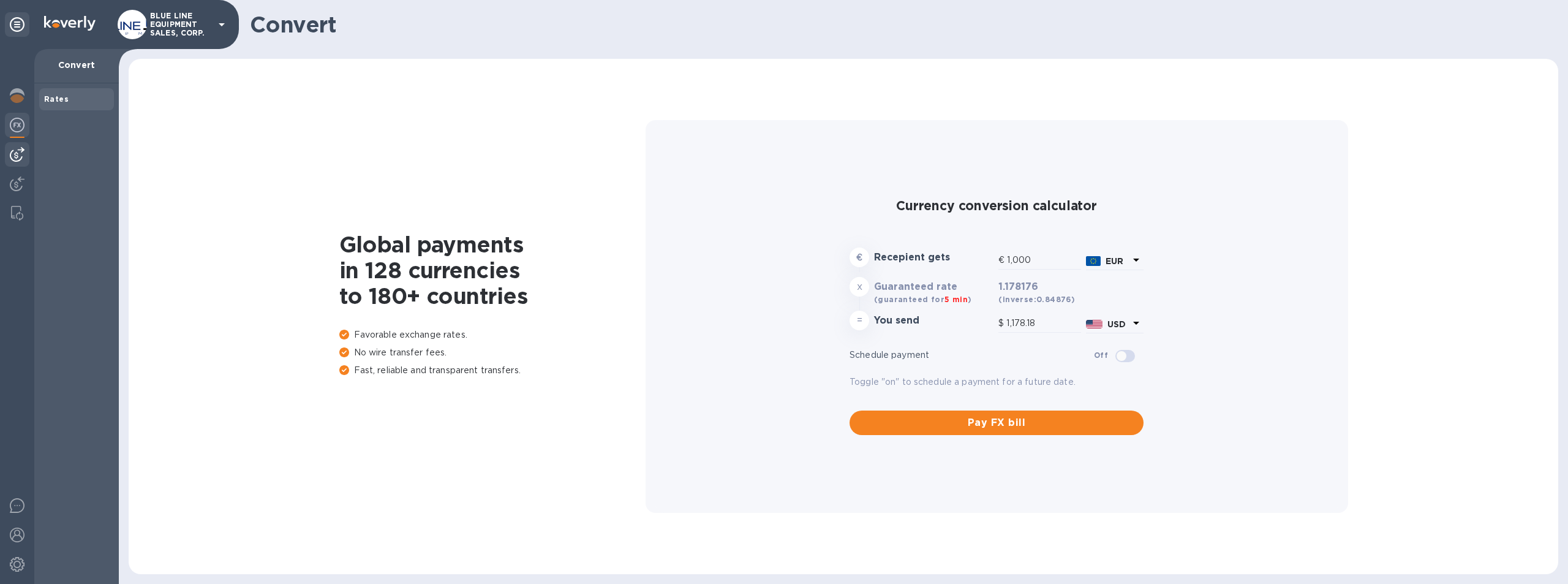
click at [14, 152] on img at bounding box center [17, 154] width 15 height 15
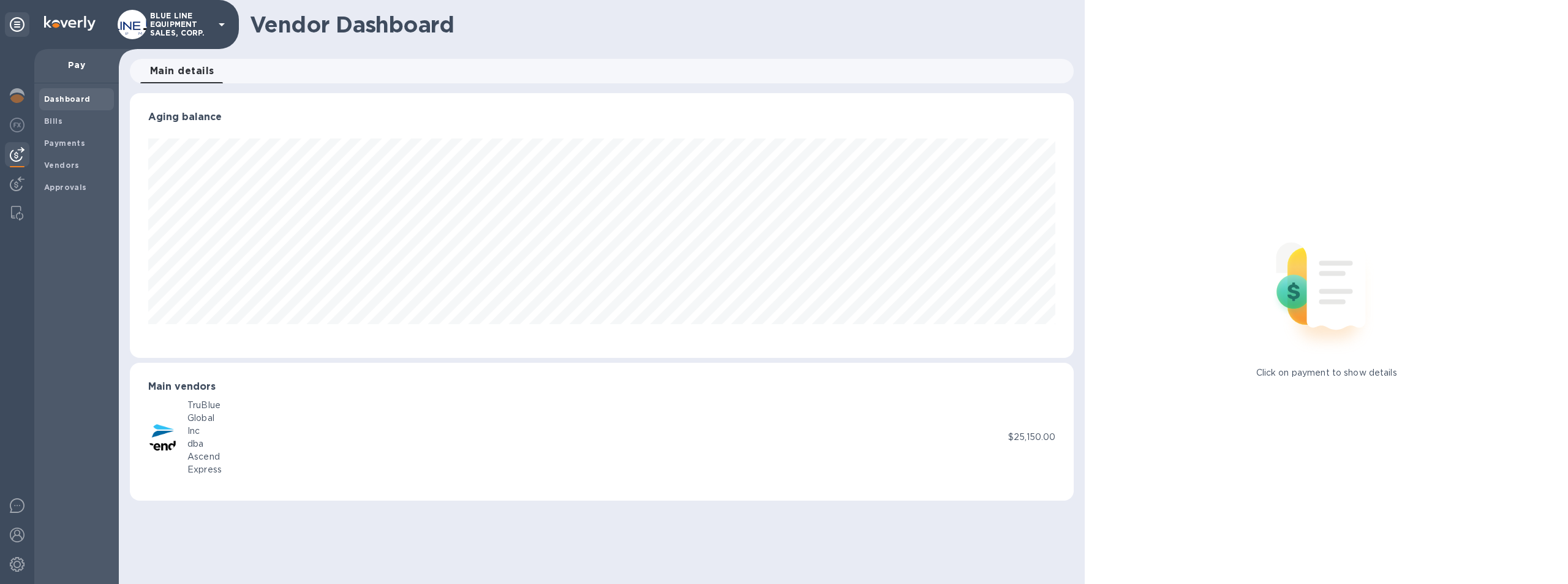
scroll to position [265, 944]
click at [59, 185] on b "Approvals" at bounding box center [65, 187] width 43 height 9
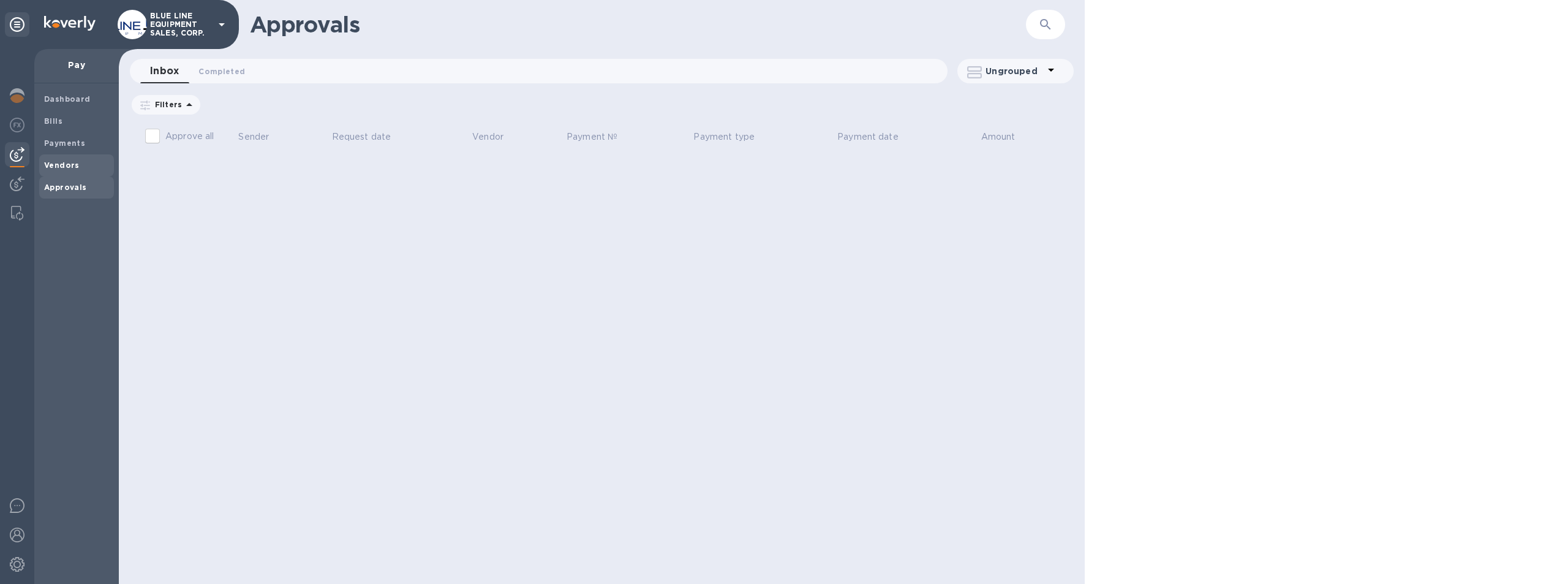
click at [67, 157] on div "Vendors" at bounding box center [76, 165] width 75 height 22
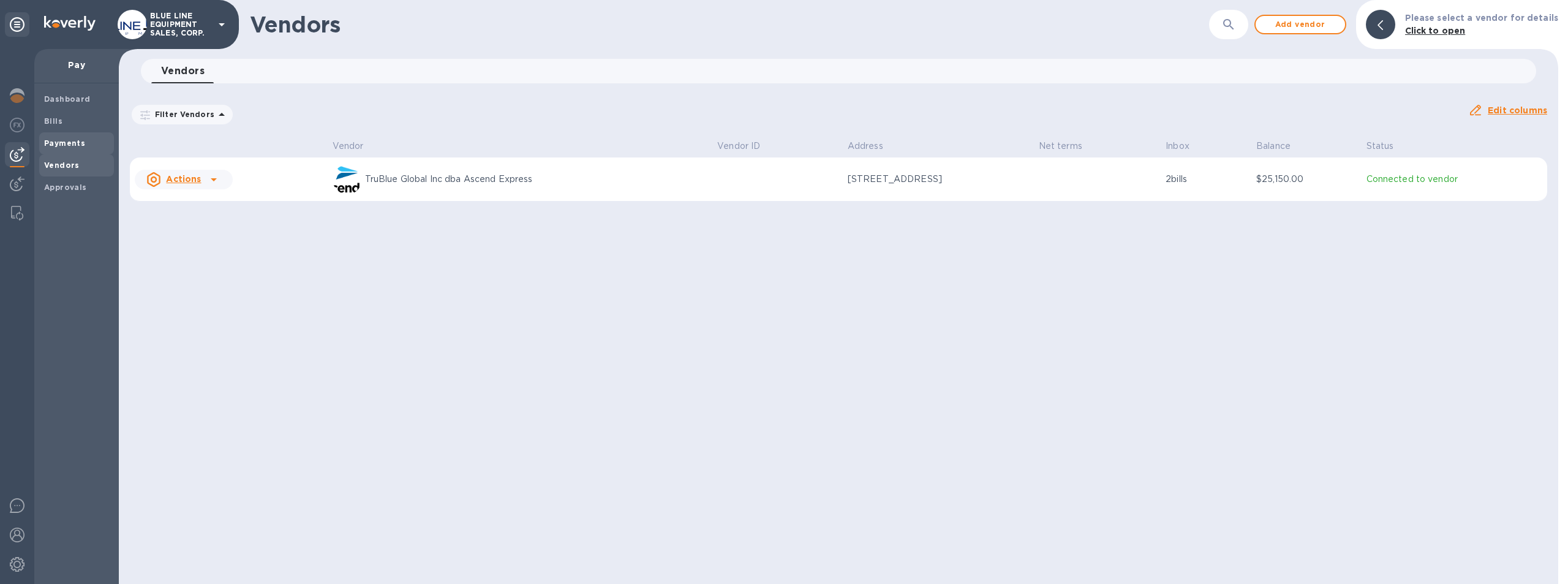
click at [66, 137] on span "Payments" at bounding box center [64, 143] width 41 height 12
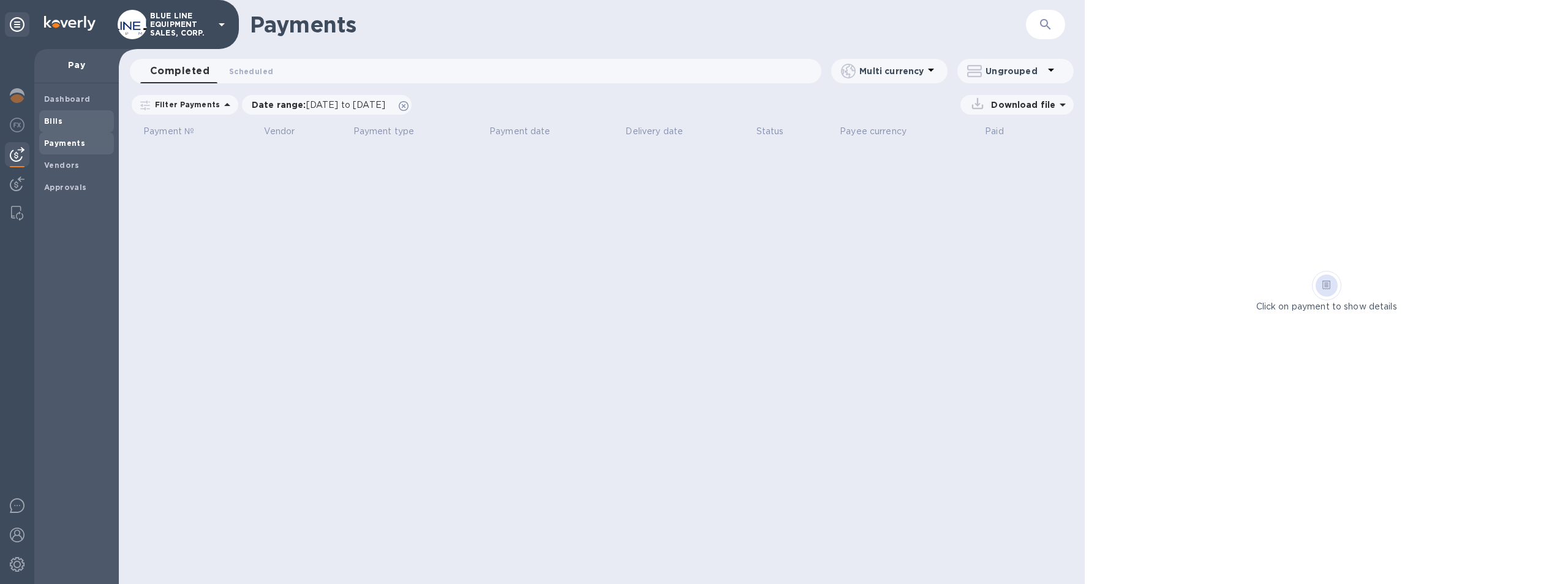
click at [50, 113] on div "Bills" at bounding box center [76, 121] width 75 height 22
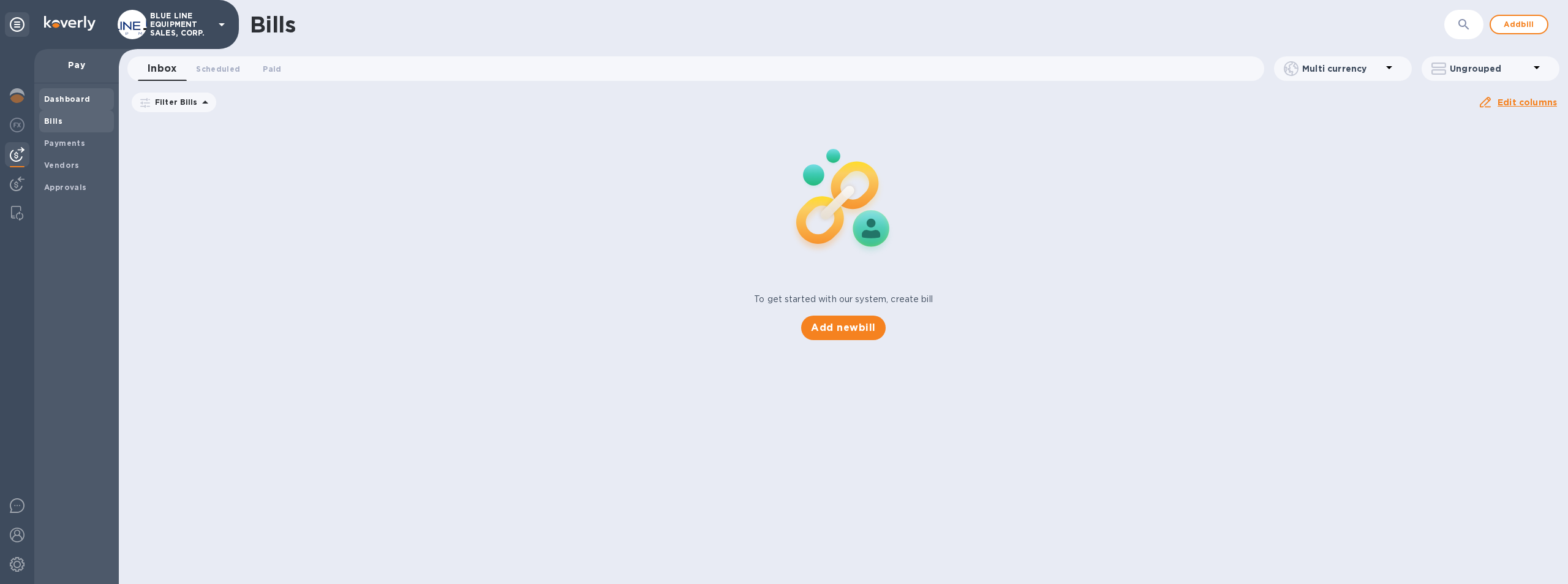
click at [68, 92] on div "Dashboard" at bounding box center [76, 99] width 75 height 22
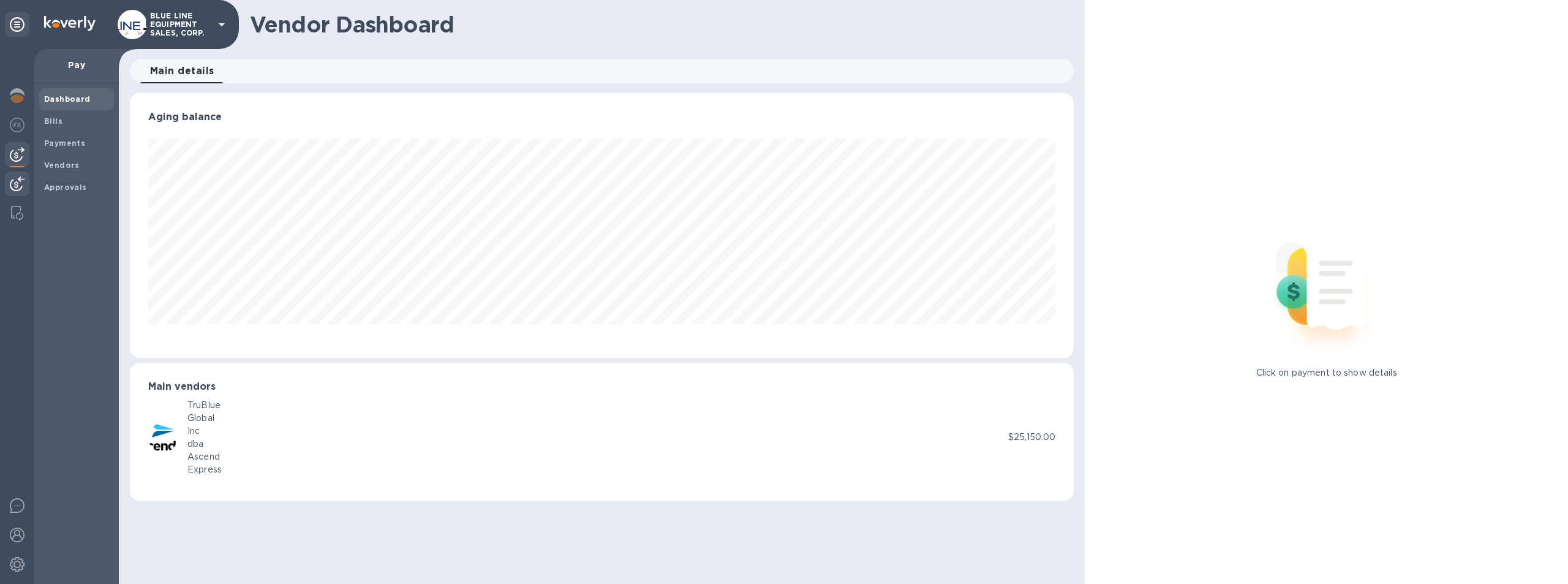
scroll to position [265, 944]
click at [12, 182] on img at bounding box center [17, 183] width 15 height 15
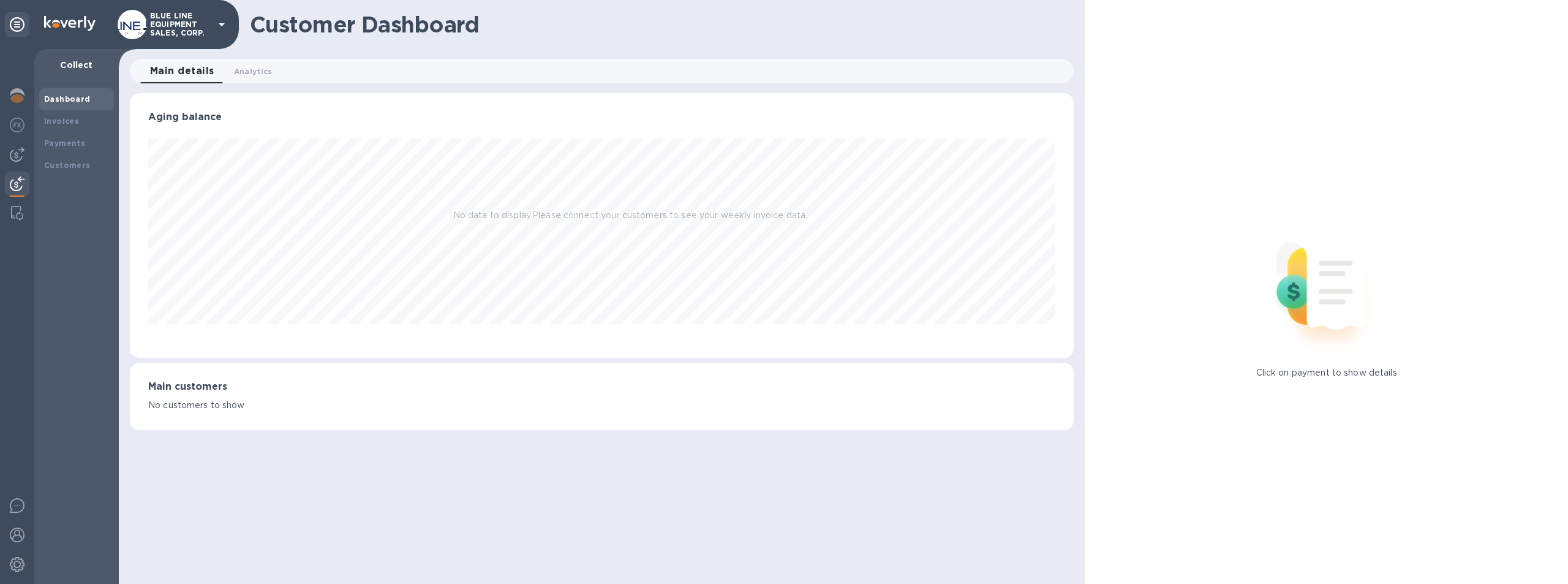
scroll to position [265, 944]
click at [67, 138] on b "Payments" at bounding box center [64, 143] width 41 height 9
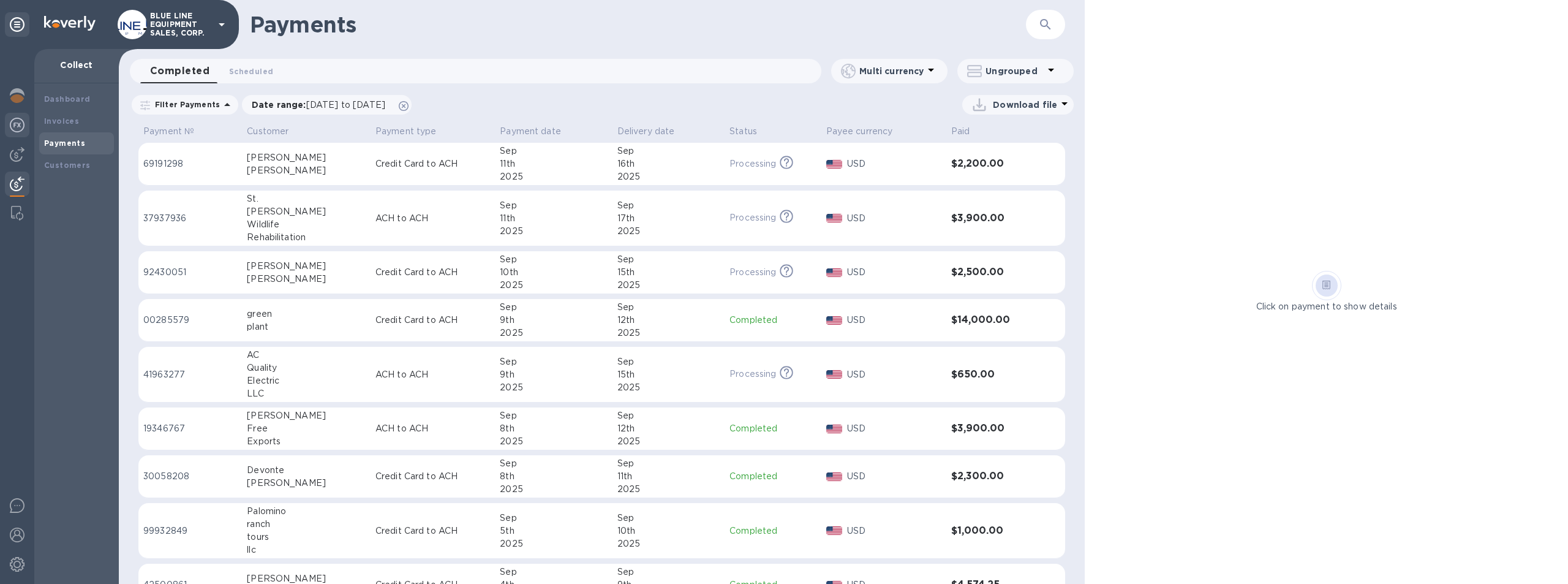
click at [19, 121] on img at bounding box center [17, 125] width 15 height 15
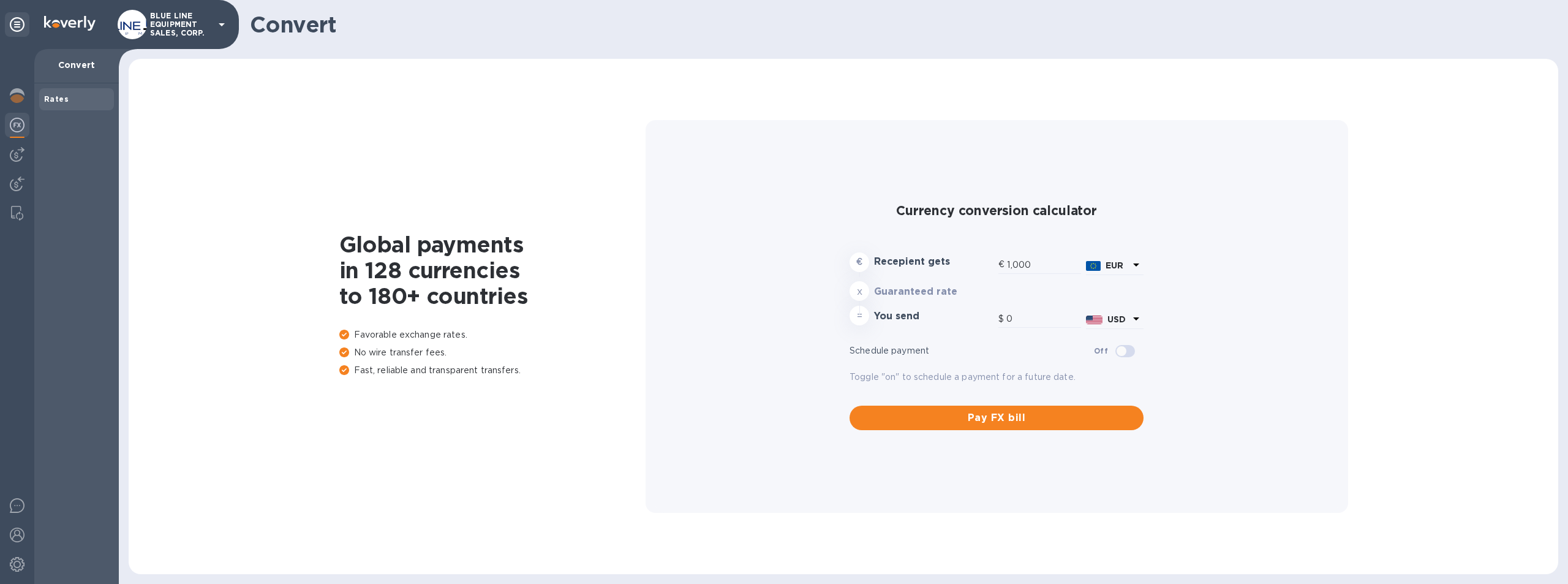
type input "1,177.97"
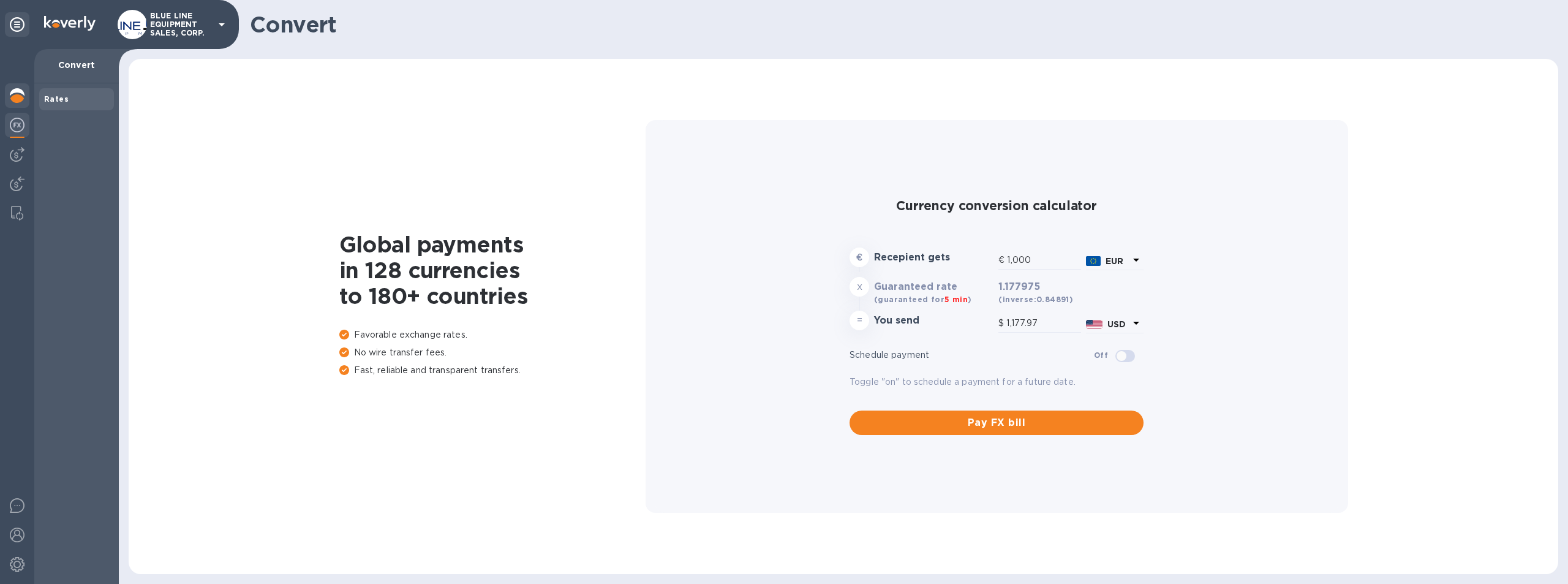
click at [15, 94] on img at bounding box center [17, 96] width 15 height 15
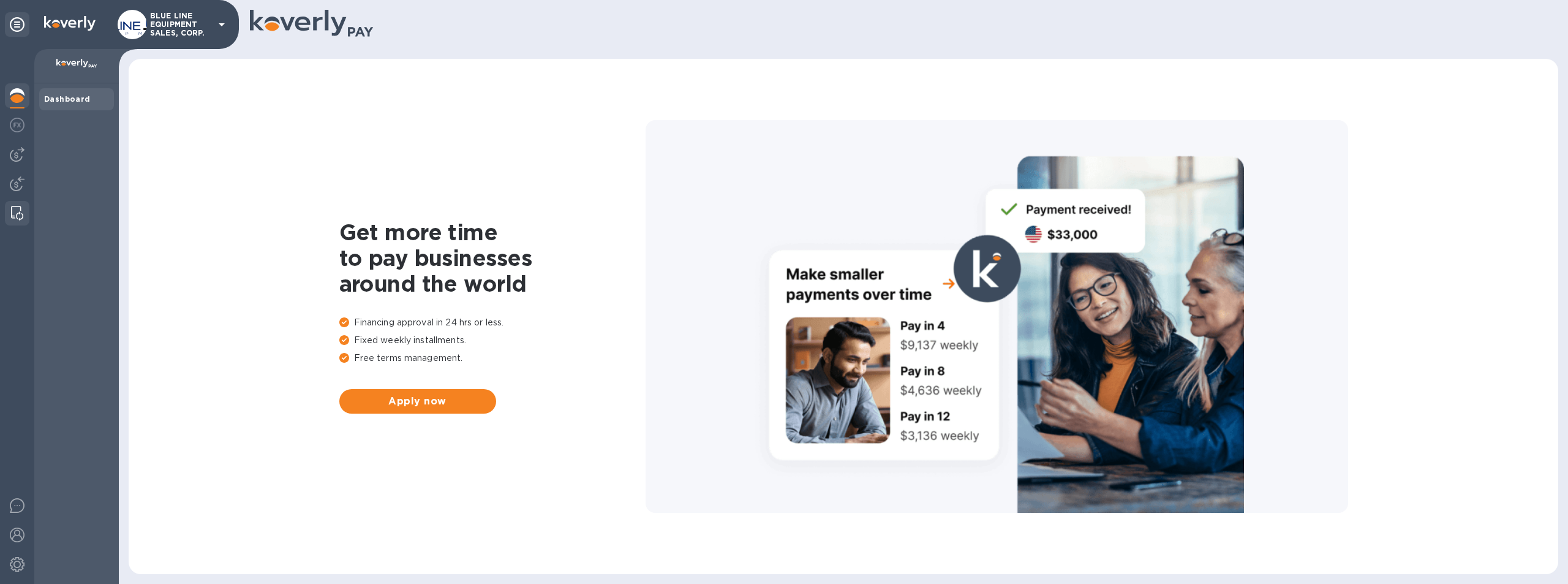
click at [18, 211] on img at bounding box center [17, 213] width 12 height 15
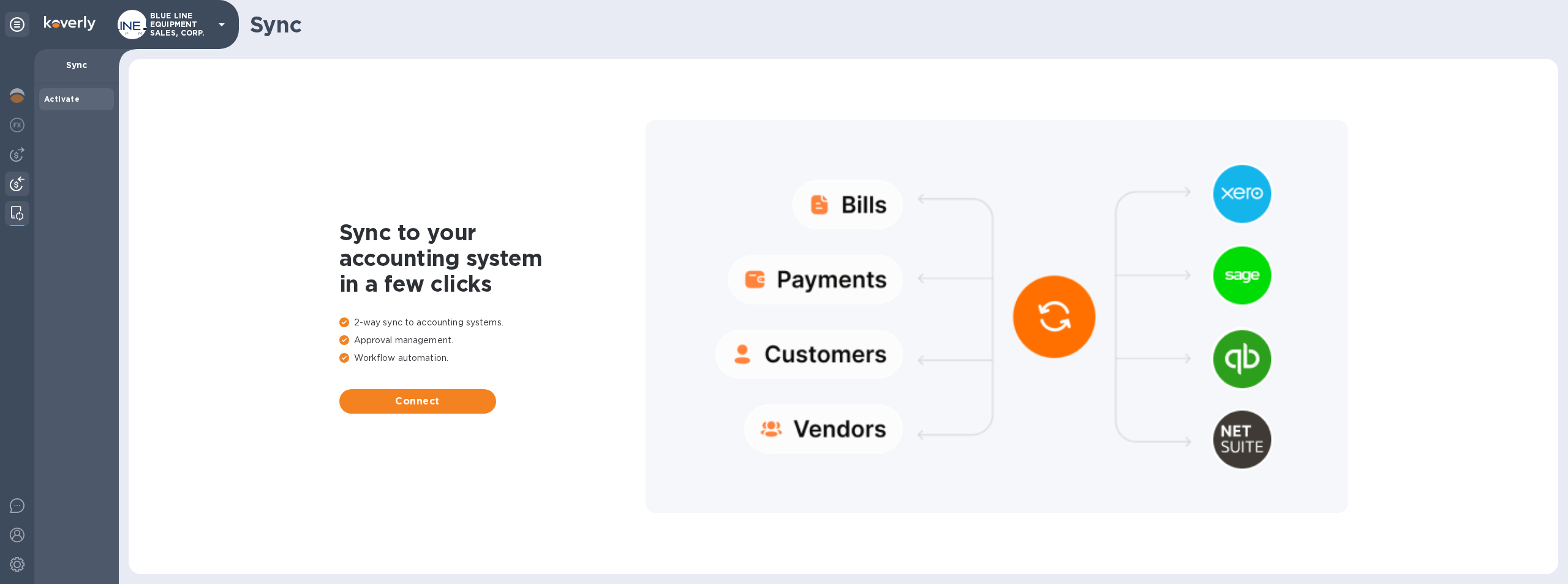
click at [16, 182] on img at bounding box center [17, 183] width 15 height 15
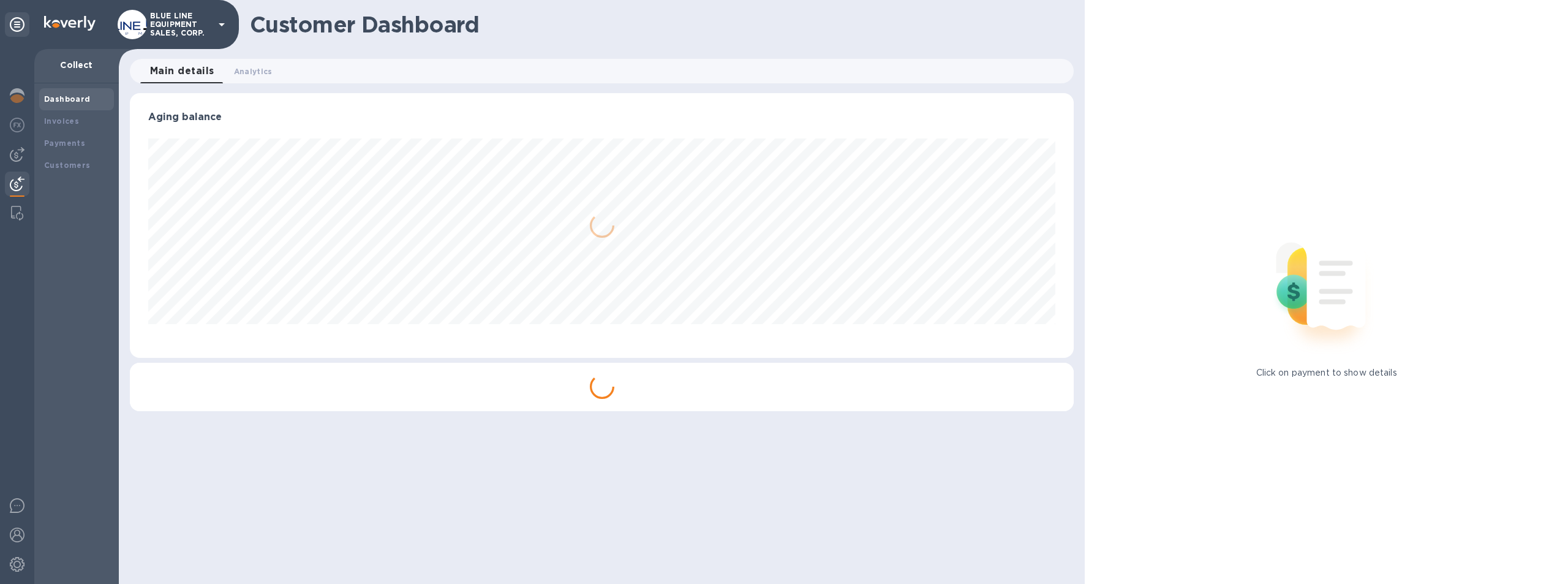
scroll to position [265, 944]
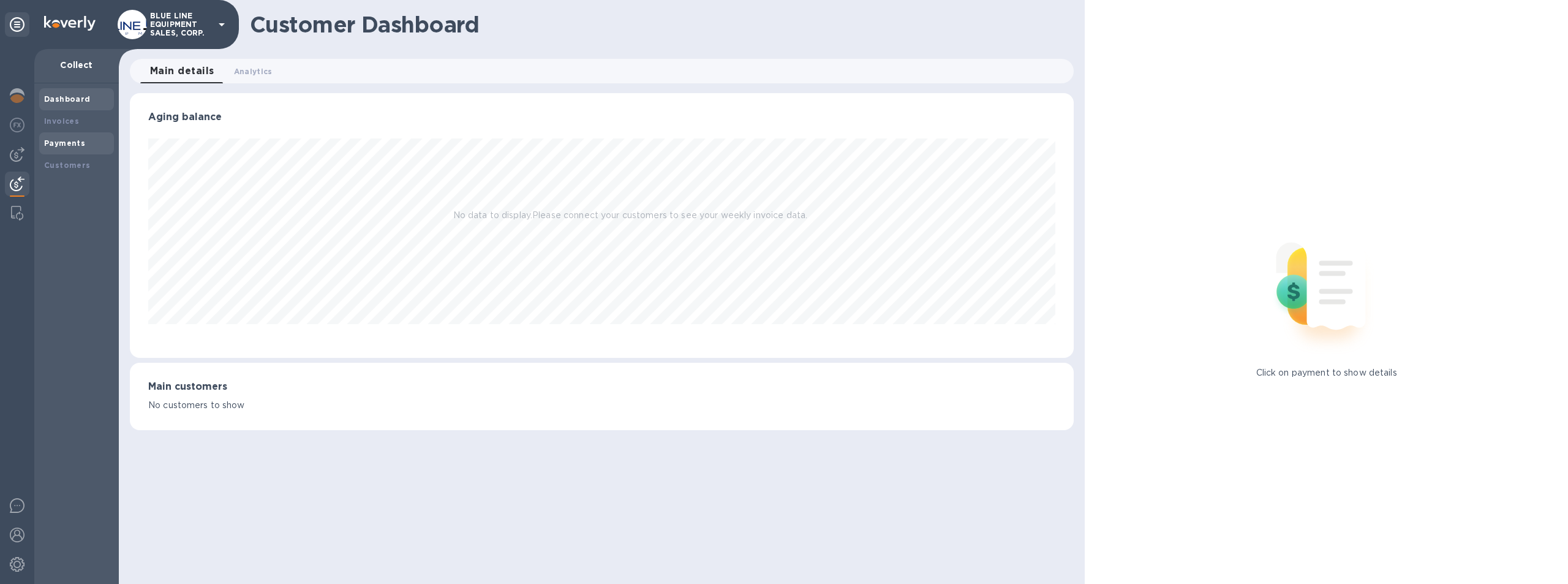
click at [70, 139] on b "Payments" at bounding box center [64, 143] width 41 height 9
